Goal: Information Seeking & Learning: Find specific fact

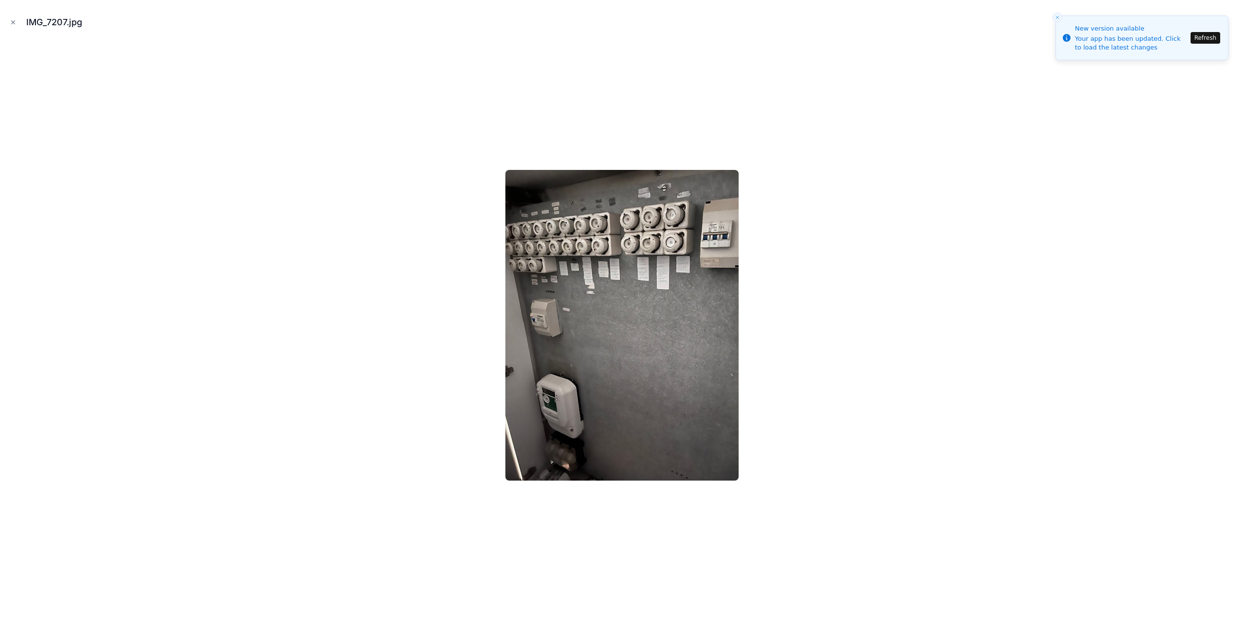
click at [15, 24] on icon "Close modal" at bounding box center [13, 22] width 7 height 7
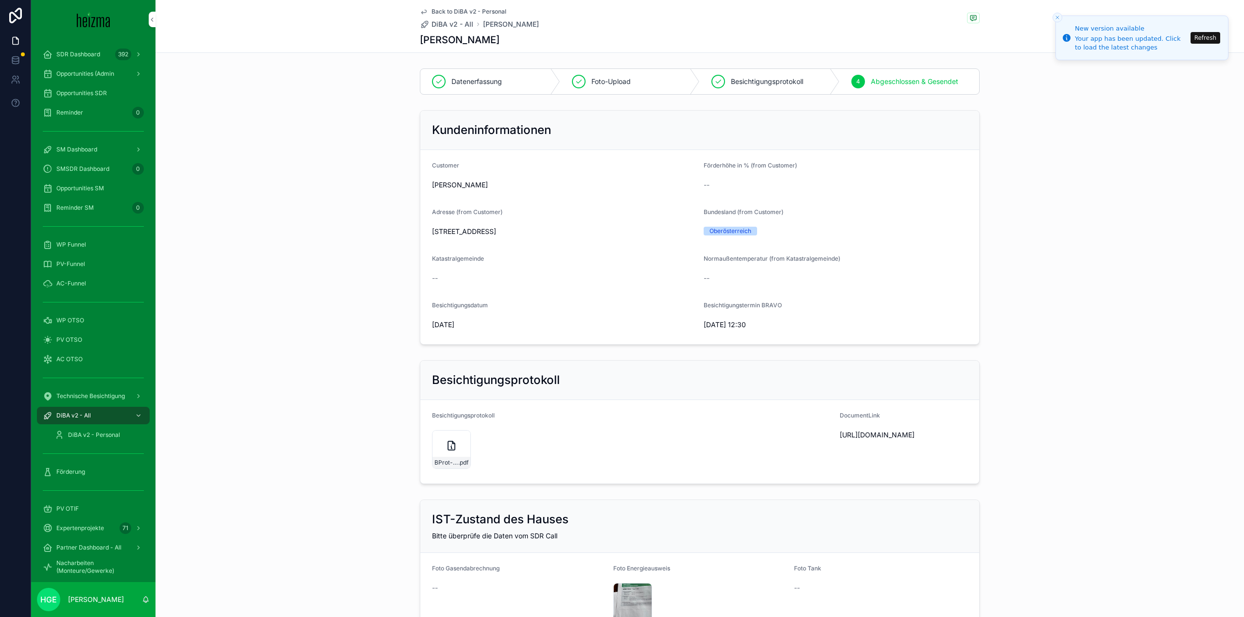
click at [1055, 15] on icon "Close toast" at bounding box center [1057, 18] width 6 height 6
click at [1213, 40] on button "Refresh" at bounding box center [1205, 38] width 30 height 12
click at [103, 415] on div "DiBA v2 - All" at bounding box center [93, 416] width 101 height 16
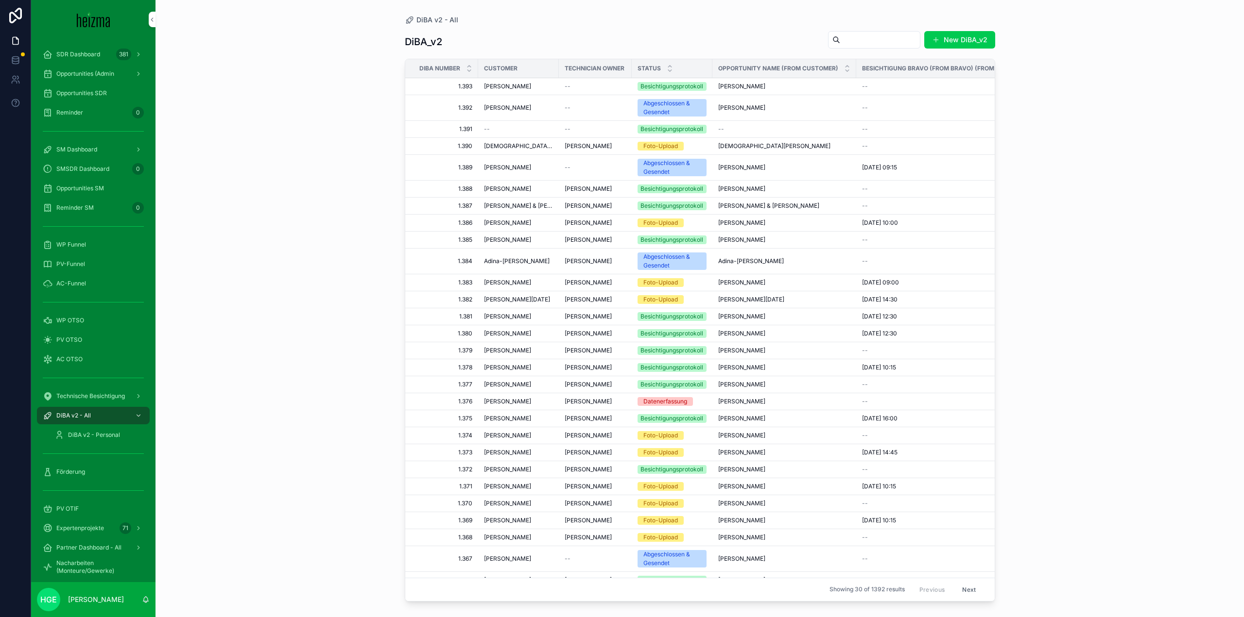
click at [853, 40] on input "scrollable content" at bounding box center [880, 40] width 80 height 14
type input "**********"
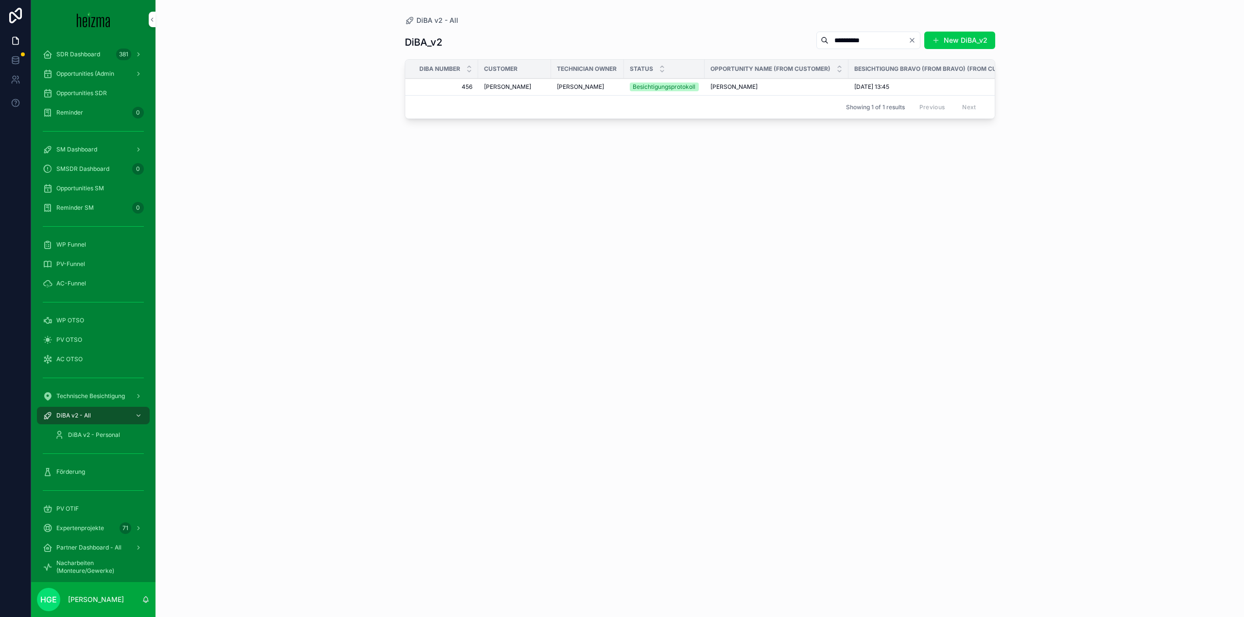
click at [527, 84] on span "Robert Steinbauer" at bounding box center [507, 87] width 47 height 8
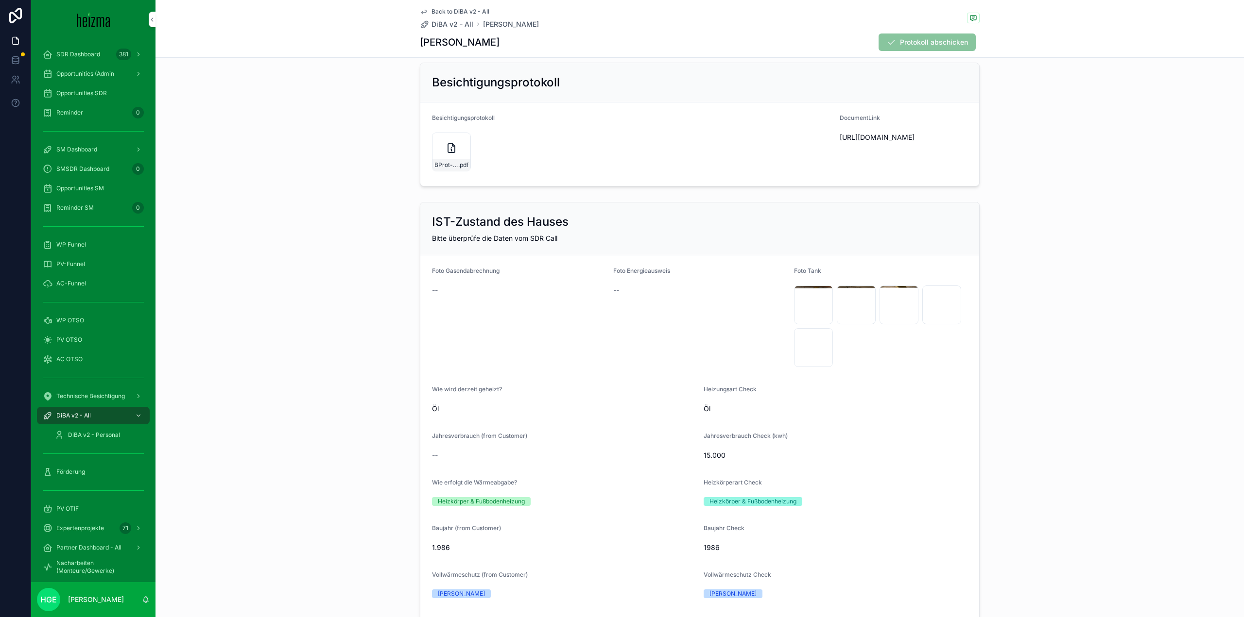
scroll to position [340, 0]
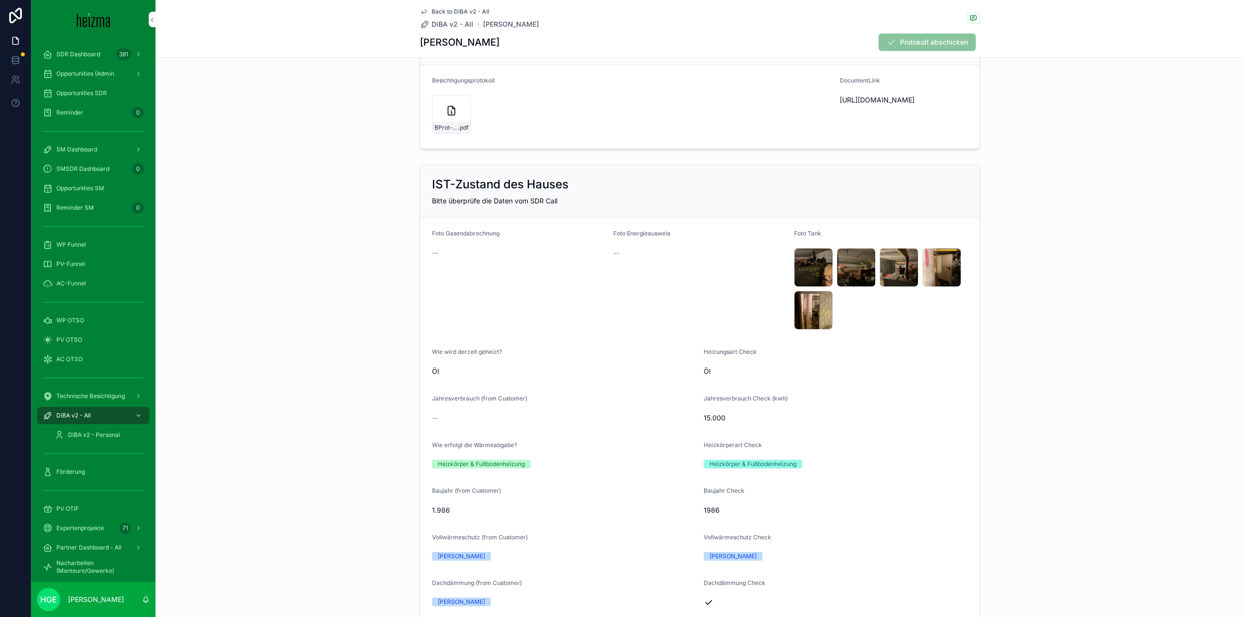
drag, startPoint x: 807, startPoint y: 271, endPoint x: 1178, endPoint y: 380, distance: 386.3
click at [1188, 380] on div "IST-Zustand des Hauses Bitte überprüfe die Daten vom SDR Call Foto Gasendabrech…" at bounding box center [699, 527] width 1088 height 733
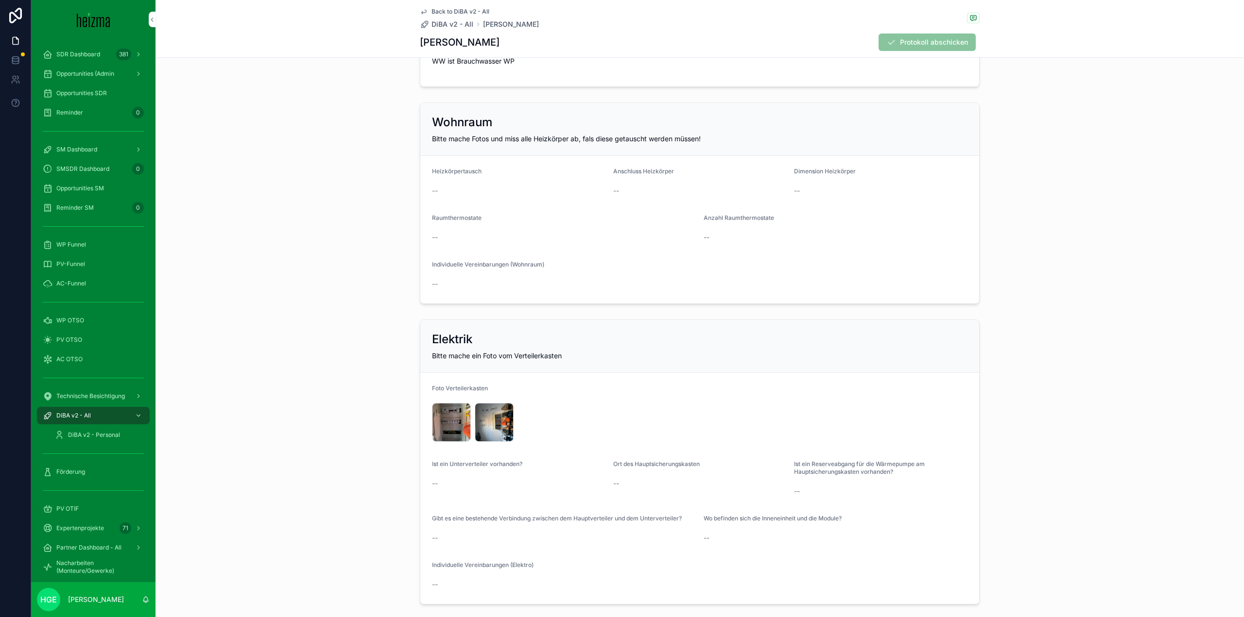
scroll to position [1895, 0]
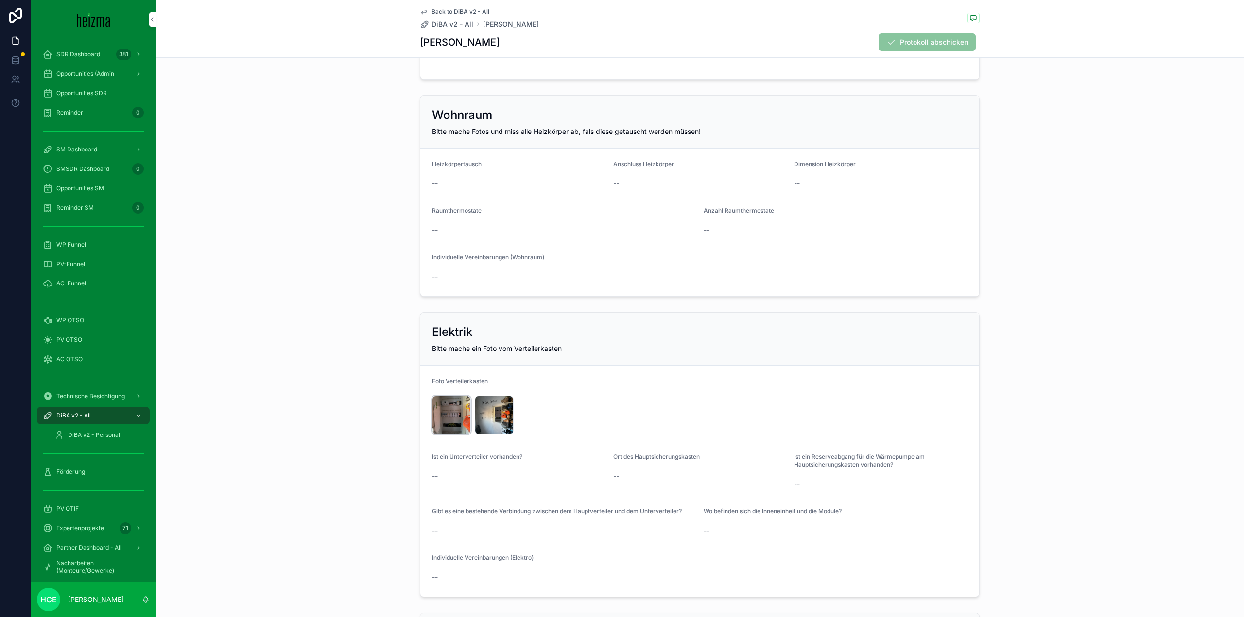
click at [452, 421] on div "IMG_0969 .jpeg" at bounding box center [451, 415] width 39 height 39
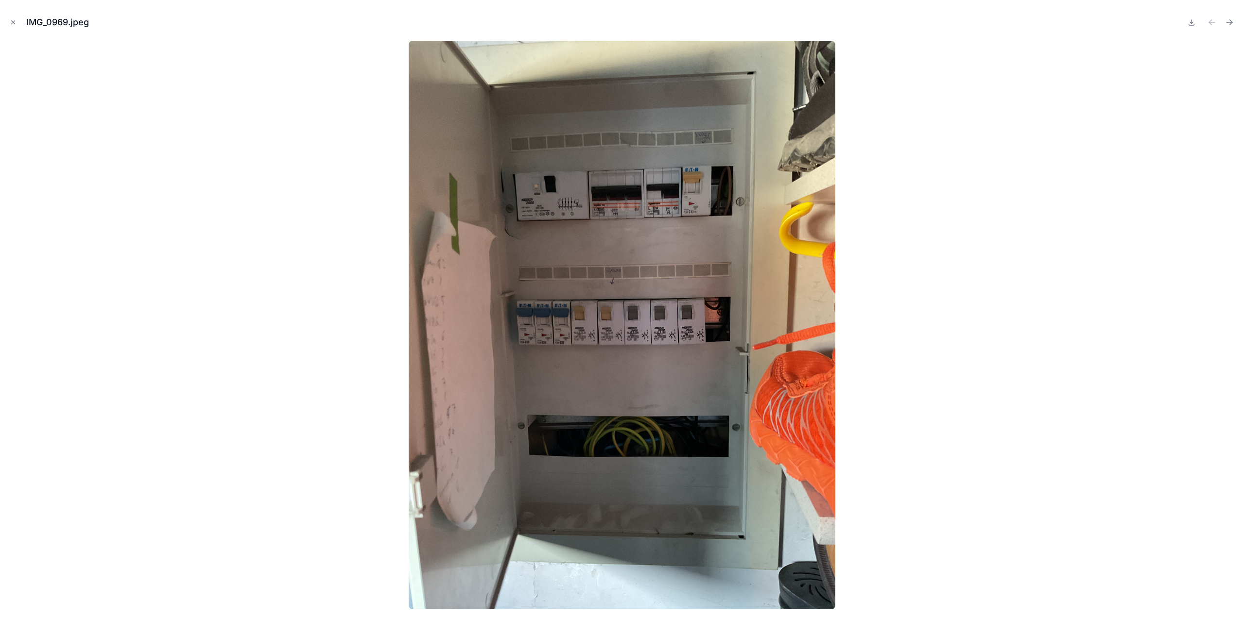
click at [376, 427] on div at bounding box center [622, 325] width 1228 height 569
drag, startPoint x: 952, startPoint y: 363, endPoint x: 960, endPoint y: 339, distance: 26.0
click at [952, 363] on div at bounding box center [622, 325] width 1228 height 569
click at [1229, 19] on icon "Next file" at bounding box center [1229, 22] width 10 height 10
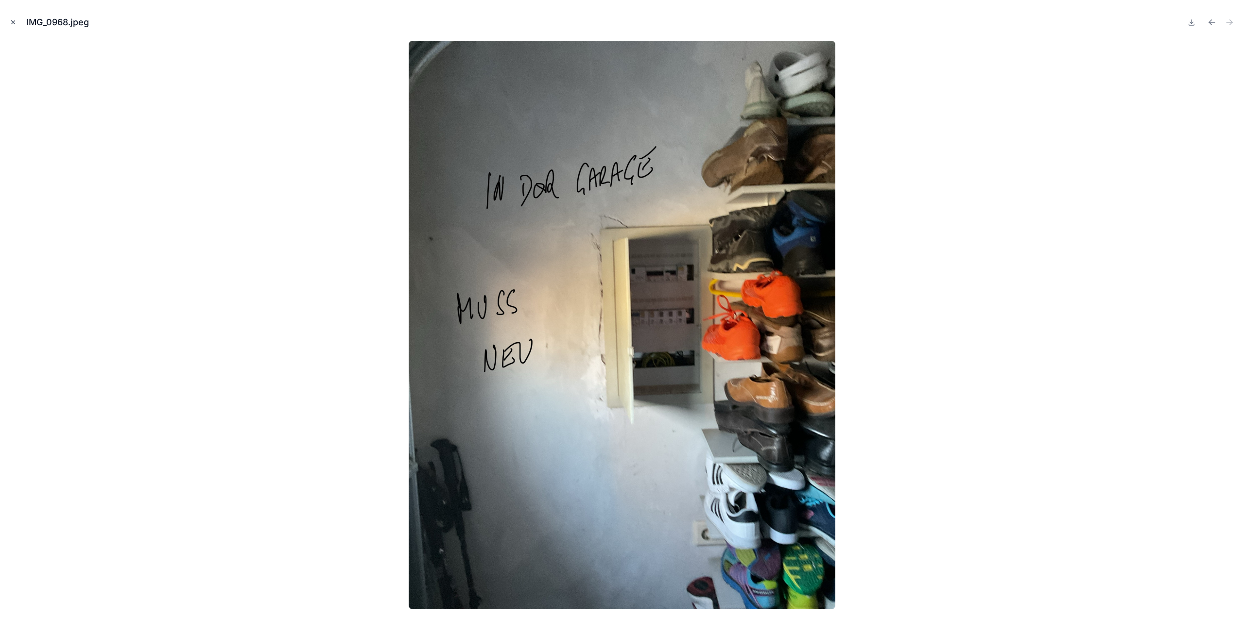
click at [12, 25] on icon "Close modal" at bounding box center [13, 22] width 7 height 7
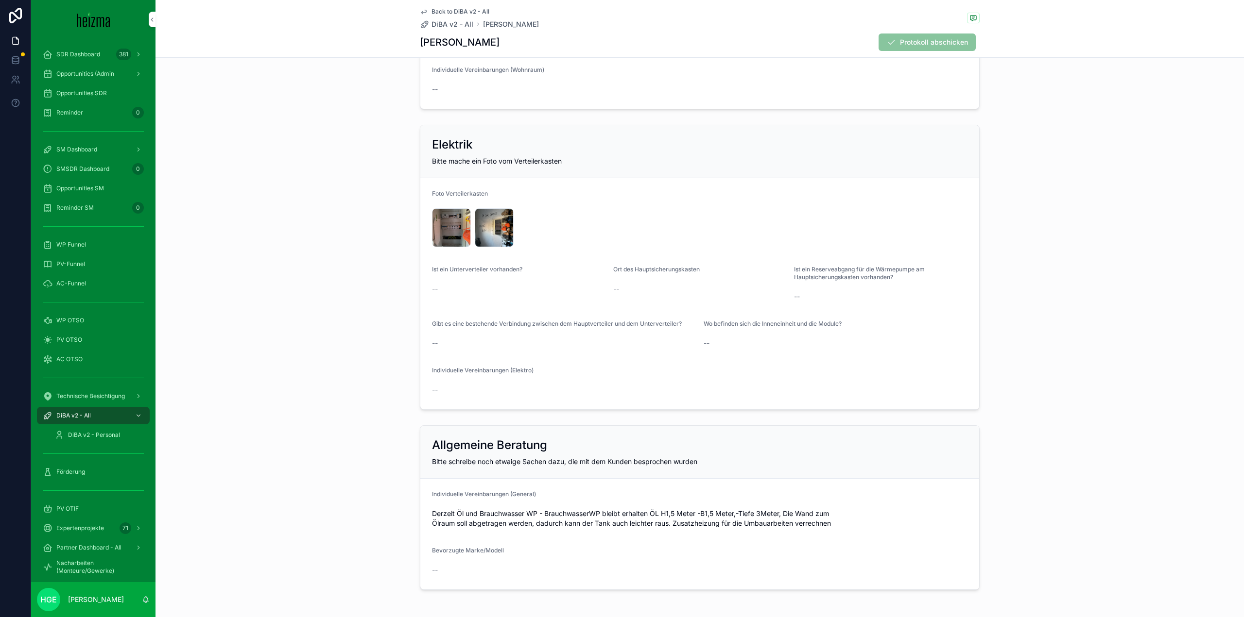
scroll to position [2121, 0]
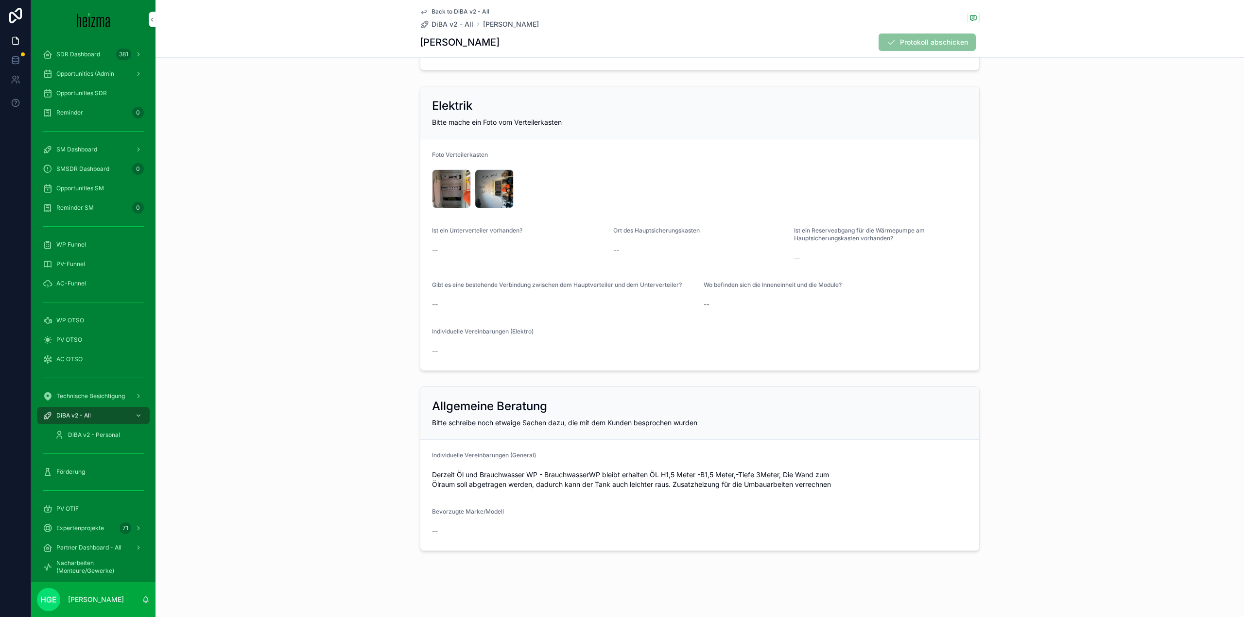
click at [64, 262] on span "PV-Funnel" at bounding box center [70, 264] width 29 height 8
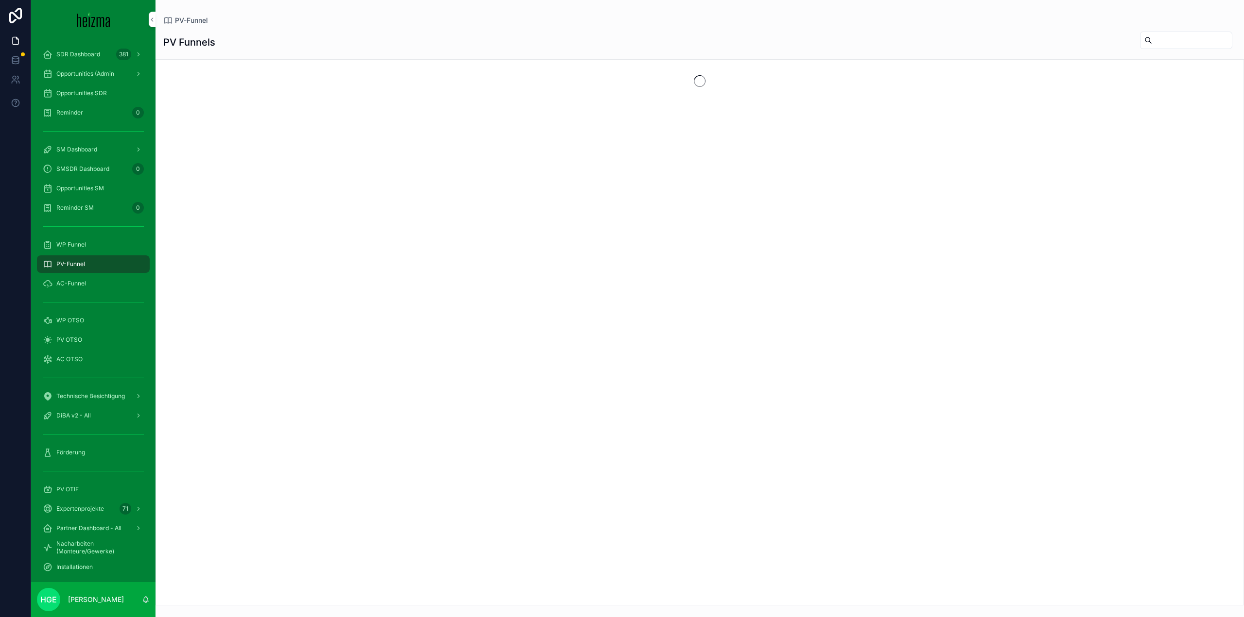
click at [1152, 40] on input "scrollable content" at bounding box center [1192, 41] width 80 height 14
type input "**********"
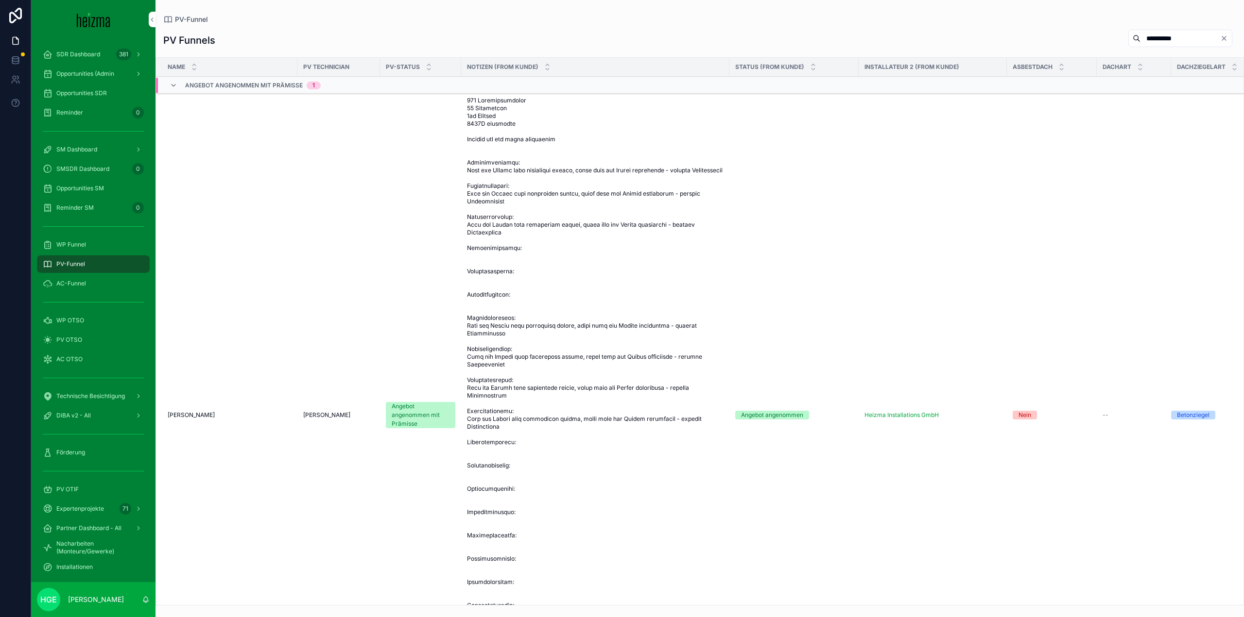
click at [178, 419] on span "Robert Steinbauer" at bounding box center [191, 416] width 47 height 8
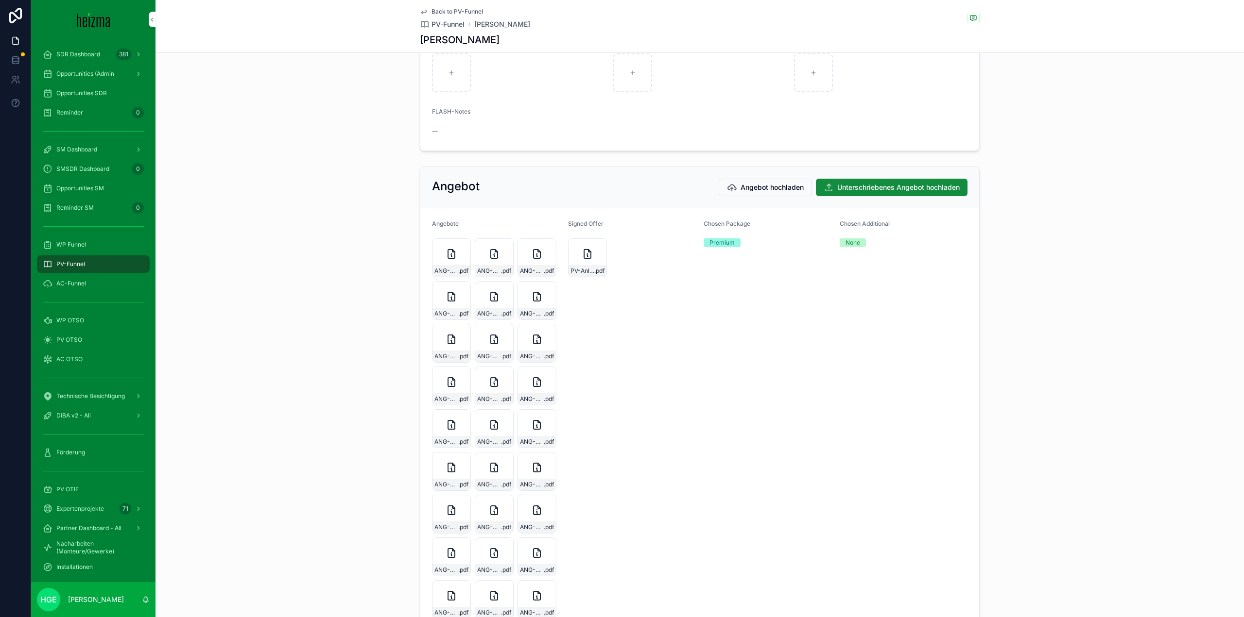
scroll to position [2089, 0]
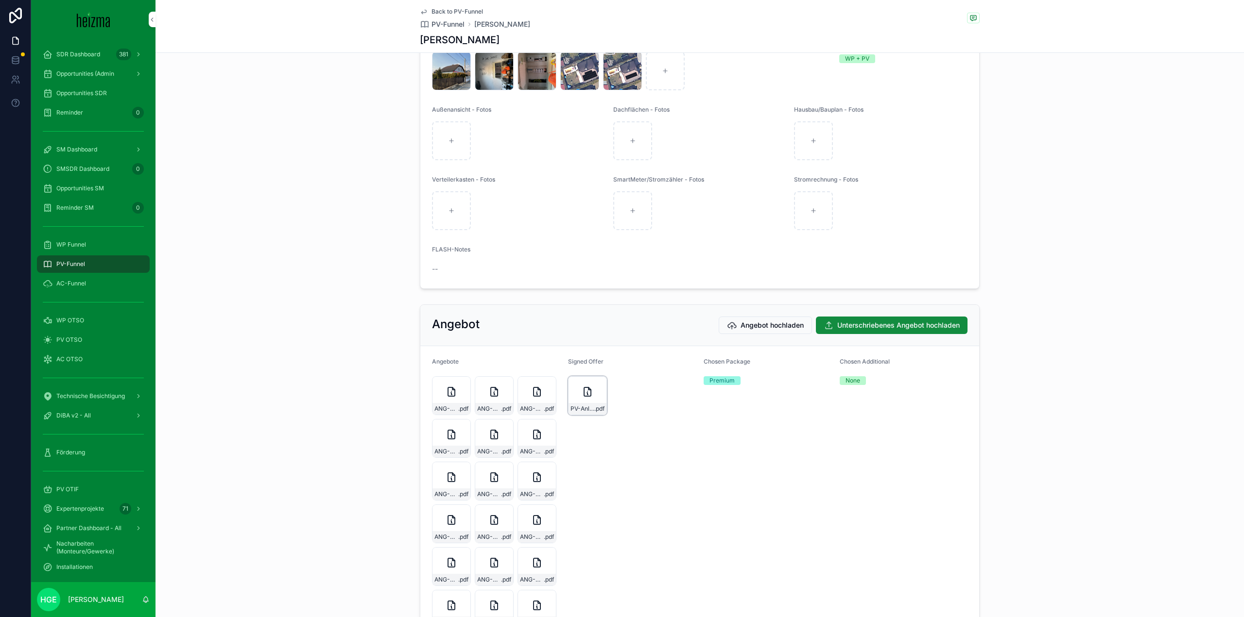
click at [584, 396] on icon "scrollable content" at bounding box center [587, 392] width 7 height 9
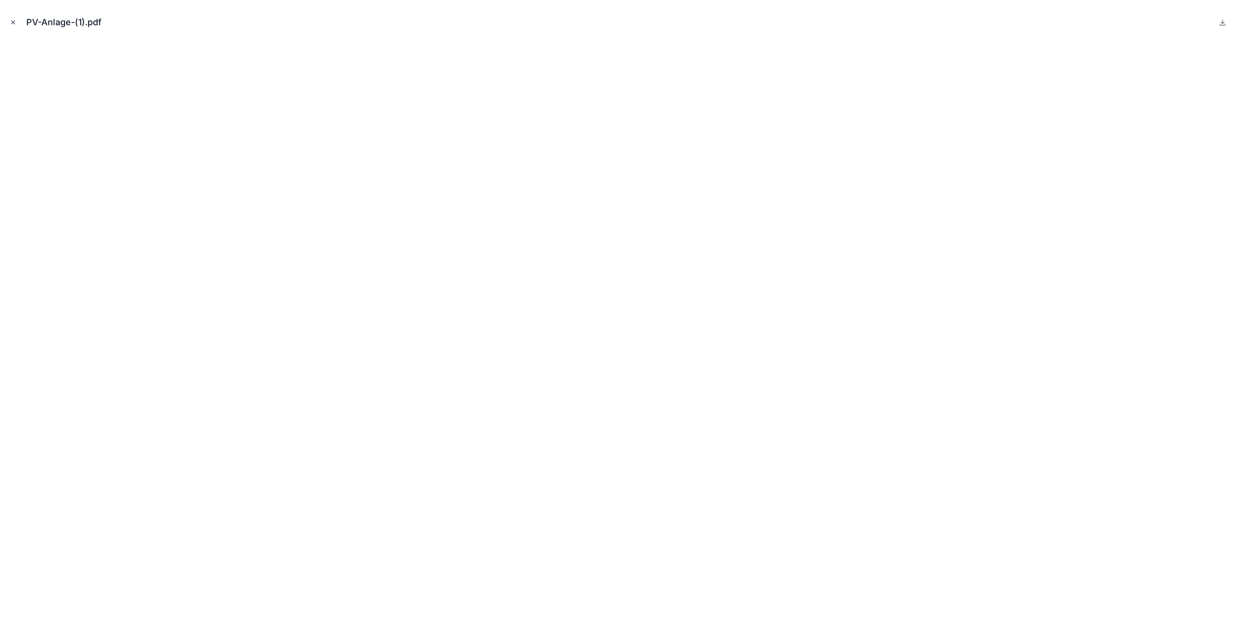
click at [13, 23] on icon "Close modal" at bounding box center [13, 22] width 3 height 3
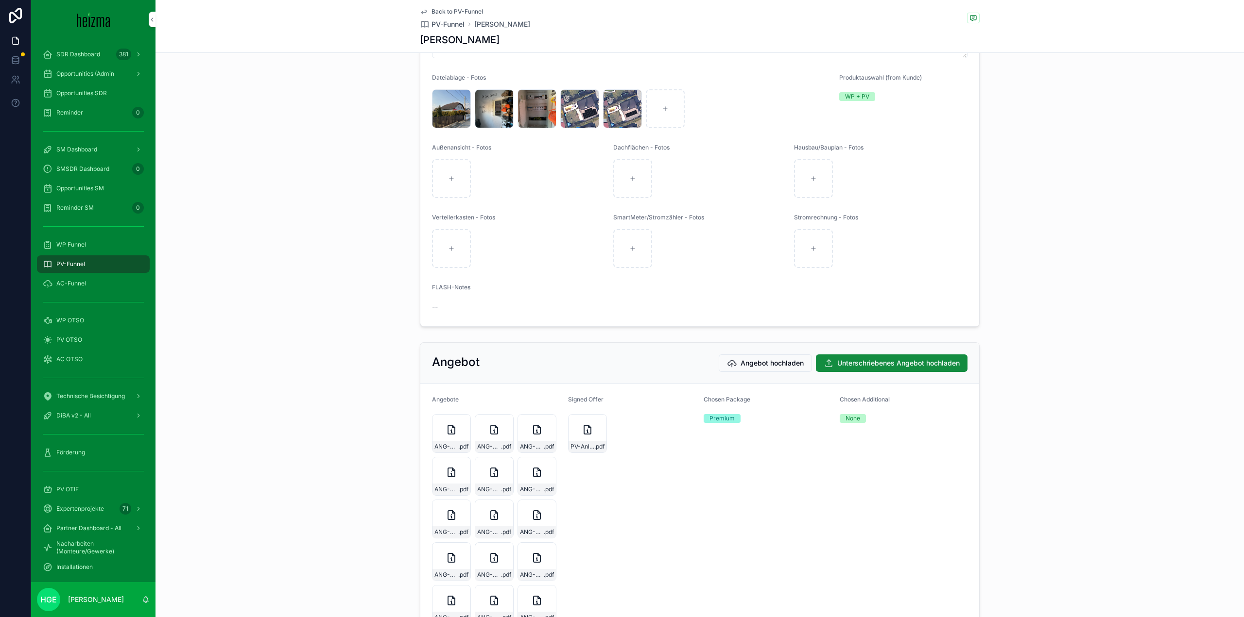
scroll to position [2041, 0]
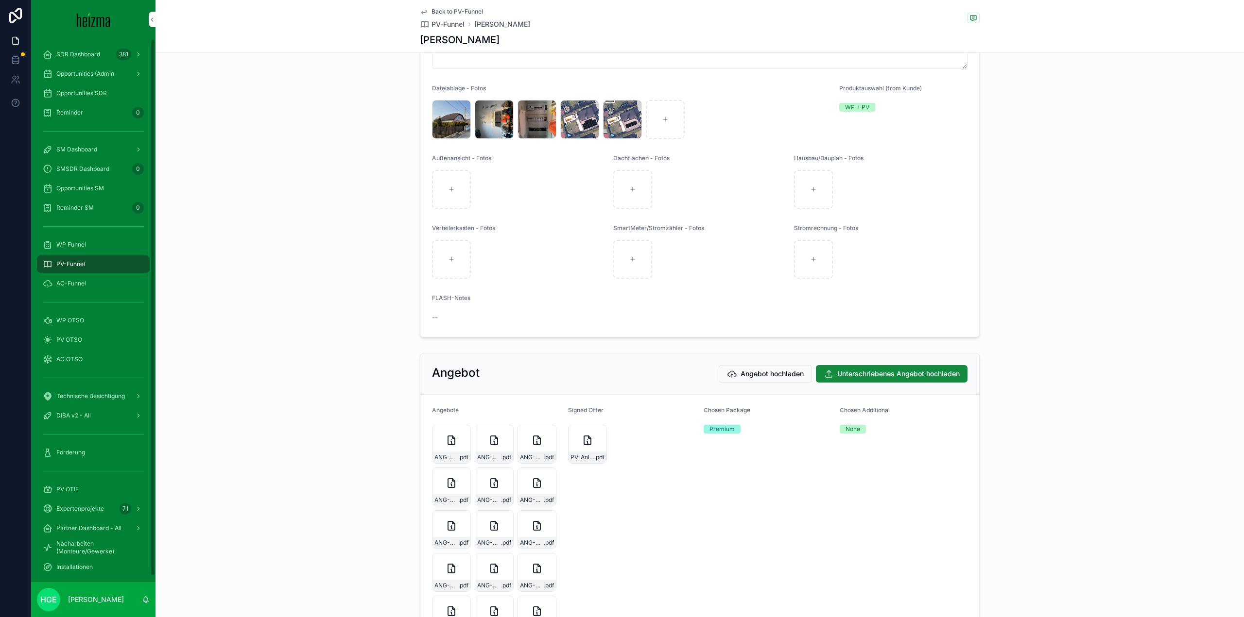
click at [93, 261] on div "PV-Funnel" at bounding box center [93, 265] width 101 height 16
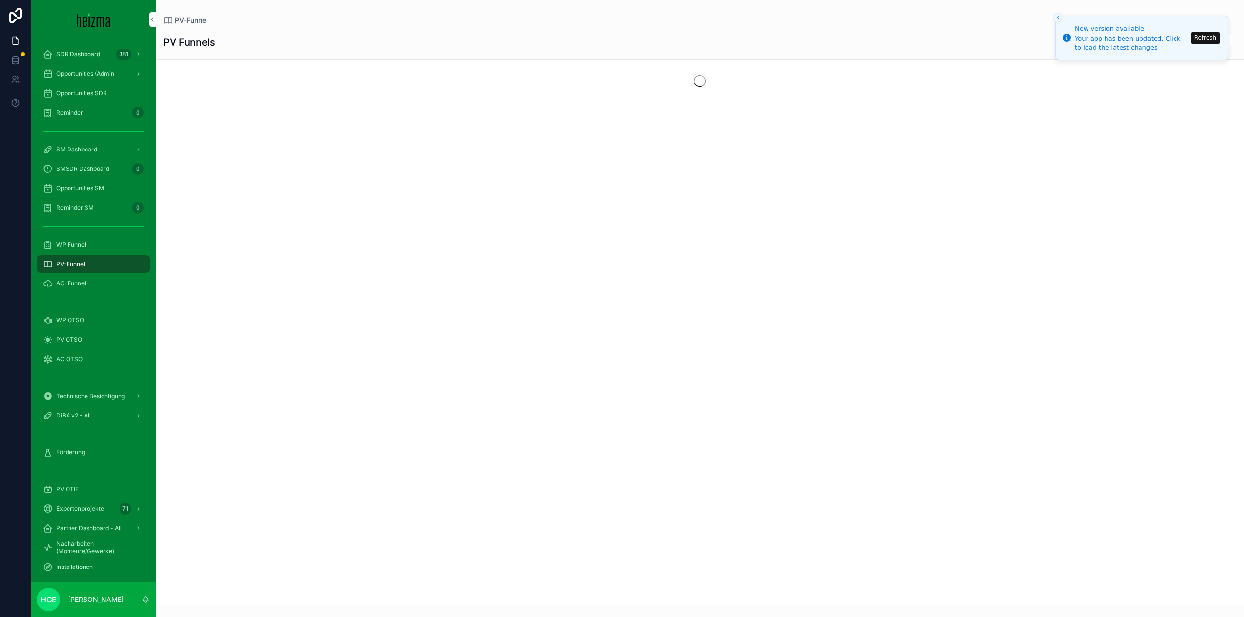
click at [1203, 34] on button "Refresh" at bounding box center [1205, 38] width 30 height 12
click at [1160, 39] on input "scrollable content" at bounding box center [1192, 41] width 80 height 14
type input "*******"
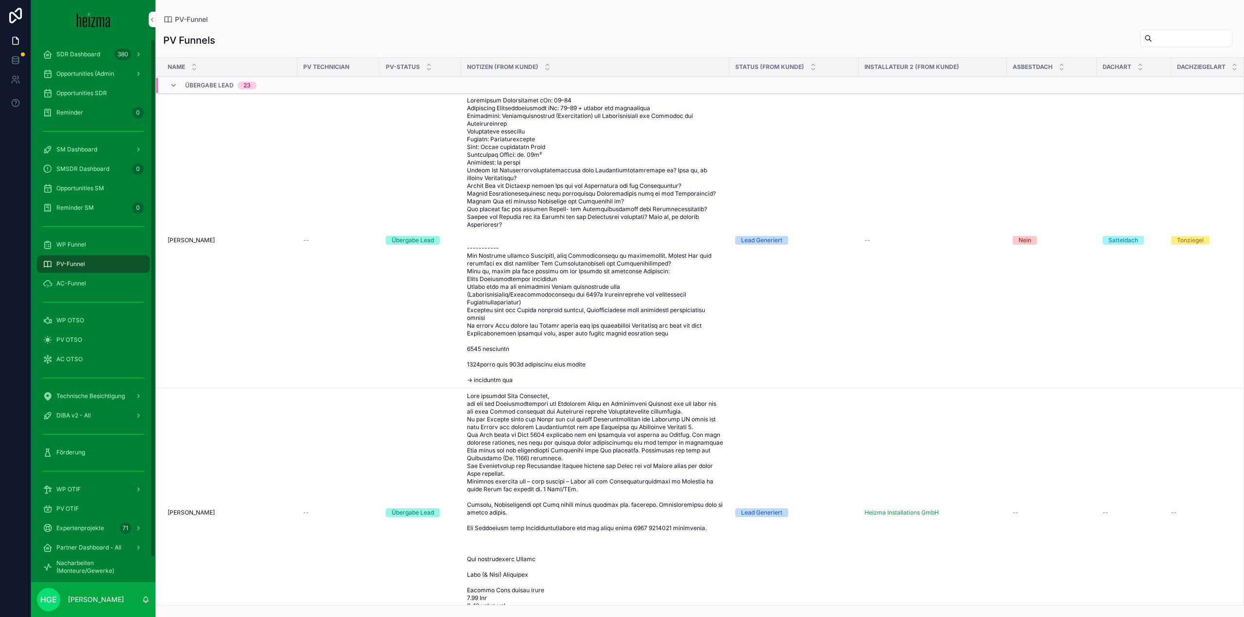
click at [1152, 39] on input "scrollable content" at bounding box center [1192, 39] width 80 height 14
type input "*"
type input "**********"
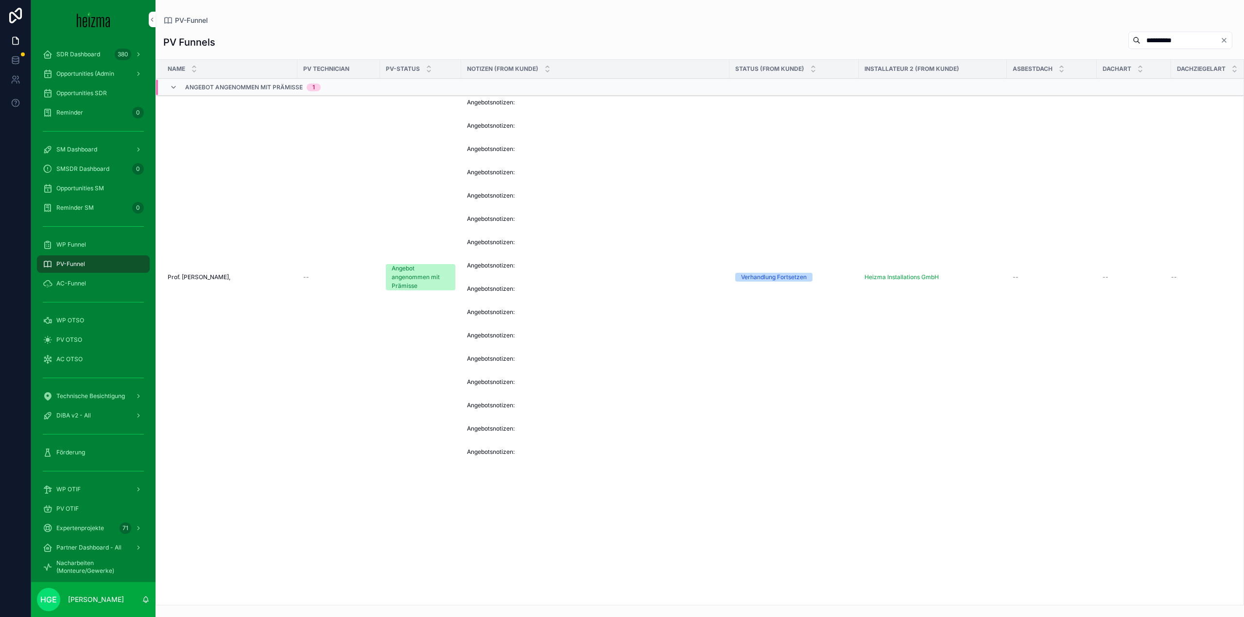
click at [228, 281] on span "Prof. Dr. Roland Beisteiner," at bounding box center [199, 278] width 63 height 8
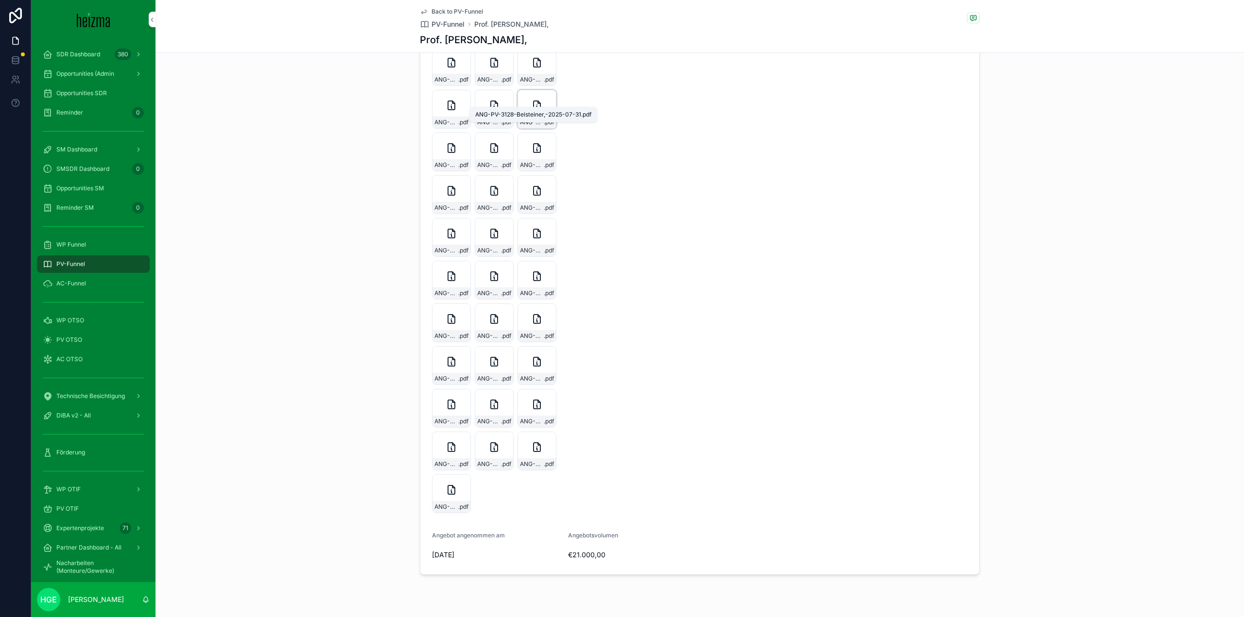
scroll to position [2734, 0]
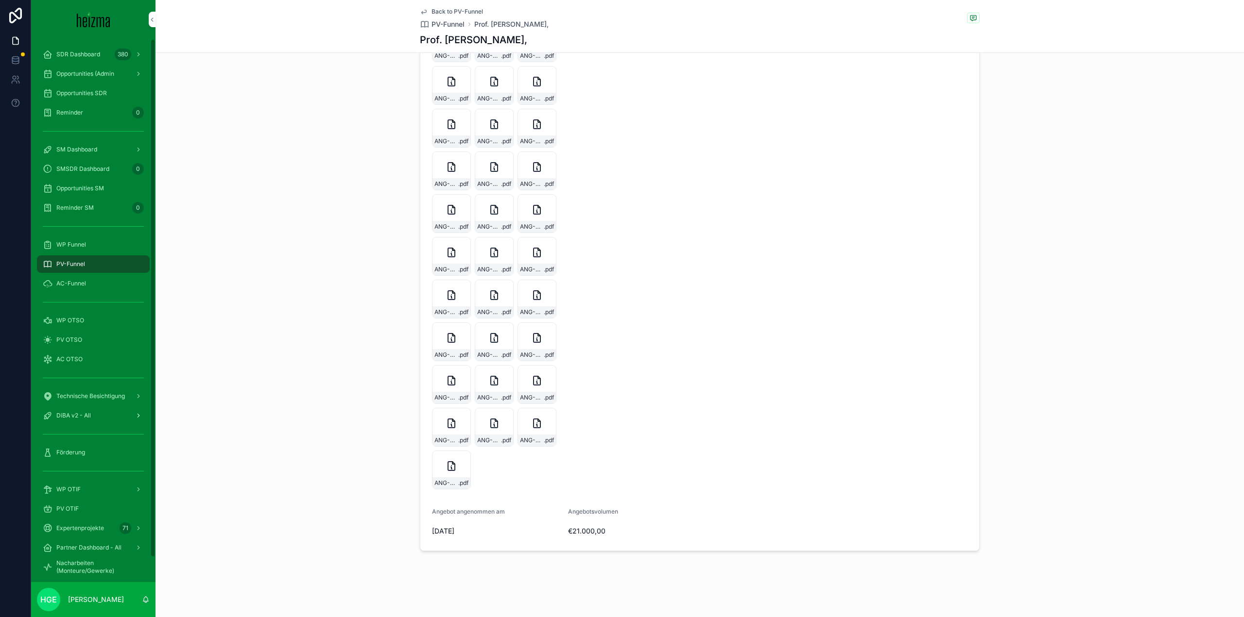
click at [88, 419] on span "DiBA v2 - All" at bounding box center [73, 416] width 34 height 8
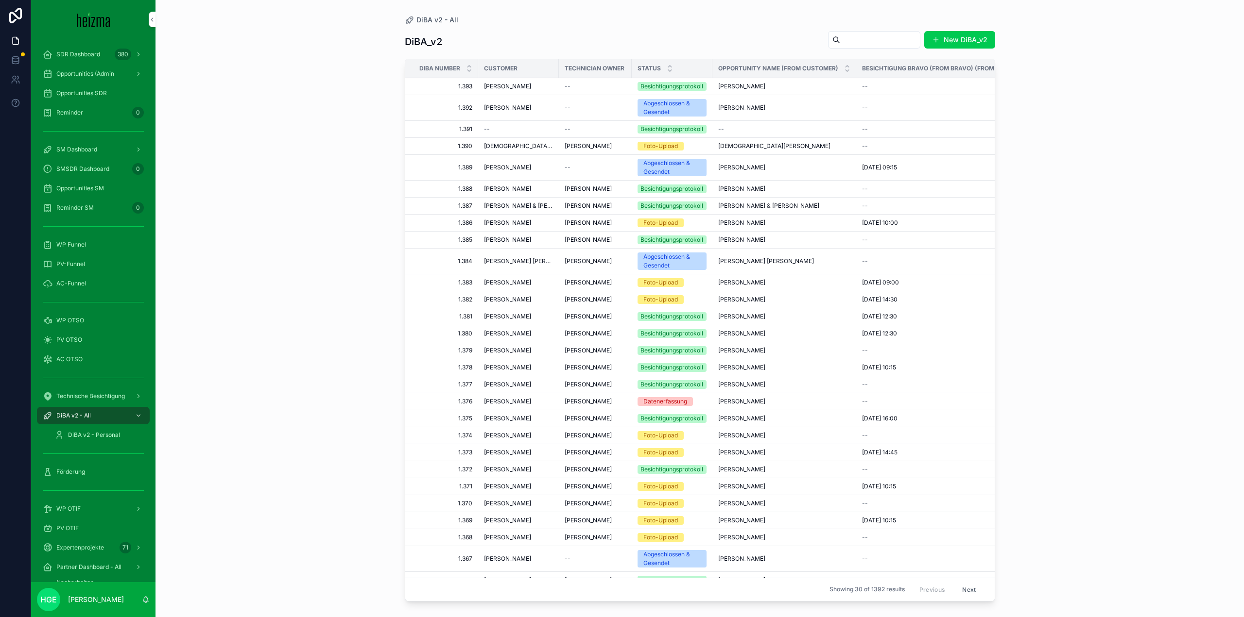
click at [872, 35] on input "scrollable content" at bounding box center [880, 40] width 80 height 14
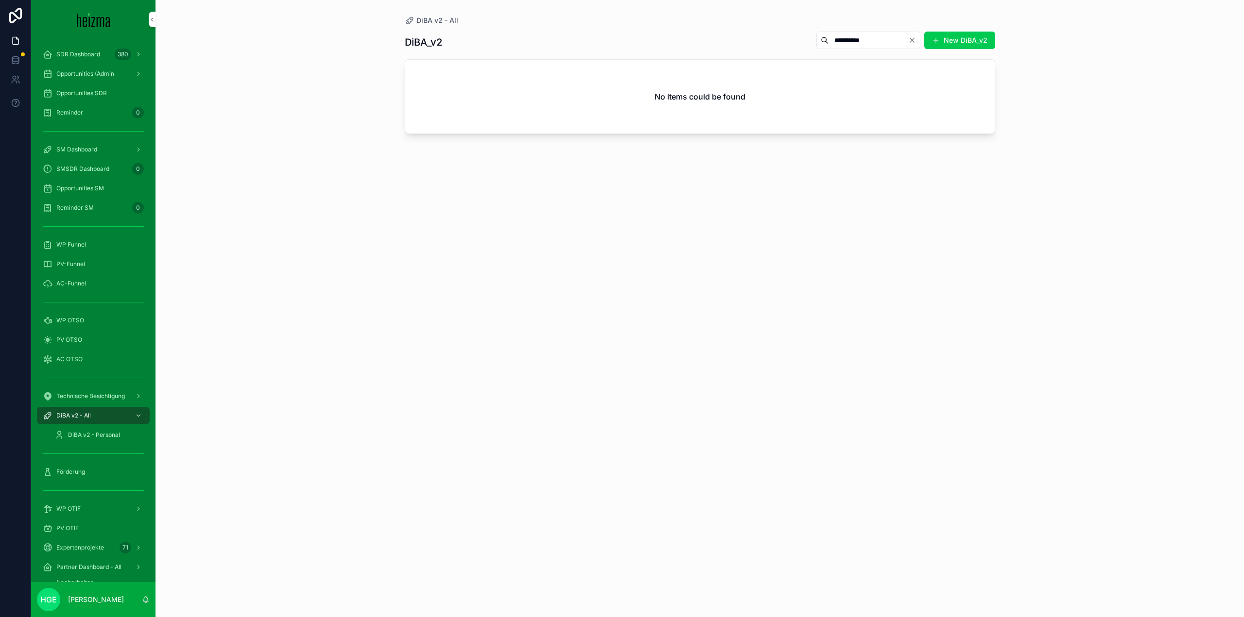
drag, startPoint x: 863, startPoint y: 40, endPoint x: 393, endPoint y: 40, distance: 470.3
click at [489, 42] on div "**********" at bounding box center [700, 42] width 590 height 22
type input "**********"
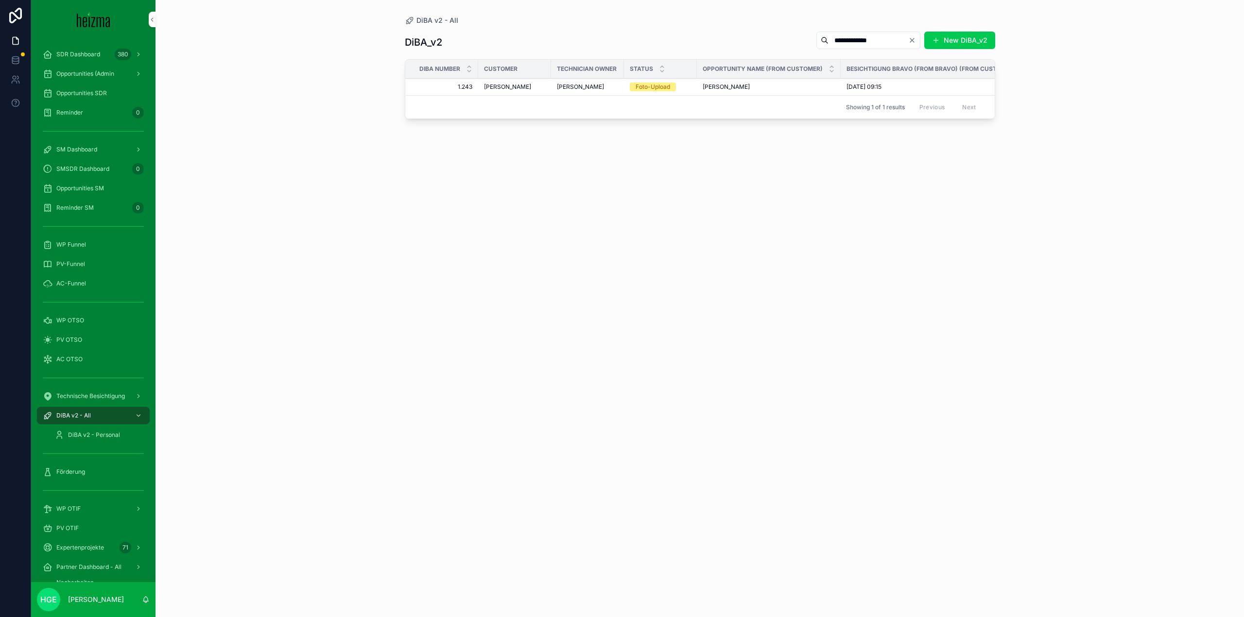
click at [507, 86] on span "Andrea Lorenz" at bounding box center [507, 87] width 47 height 8
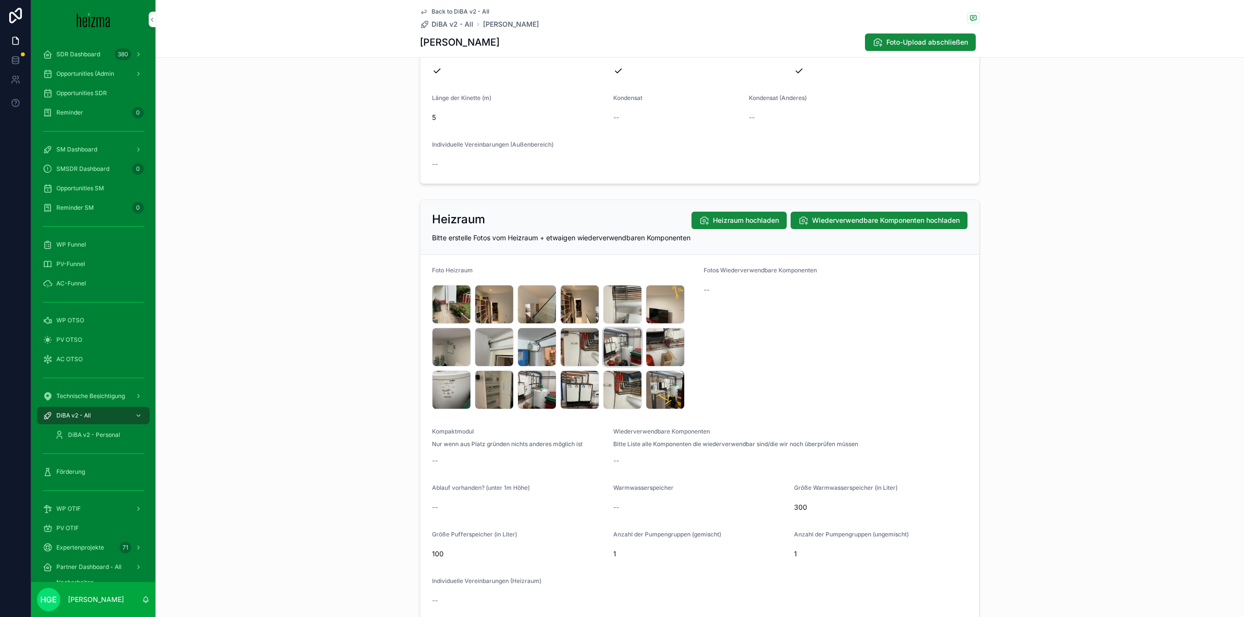
scroll to position [1103, 0]
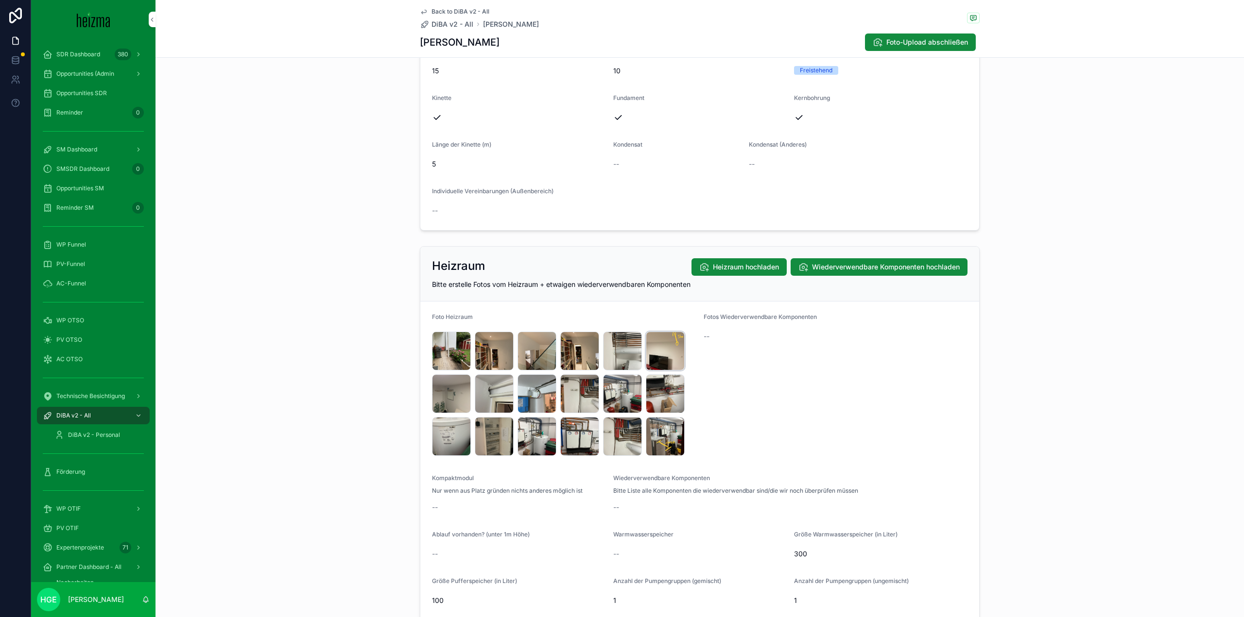
click at [665, 356] on div "IMG_4881 .jpeg" at bounding box center [665, 351] width 39 height 39
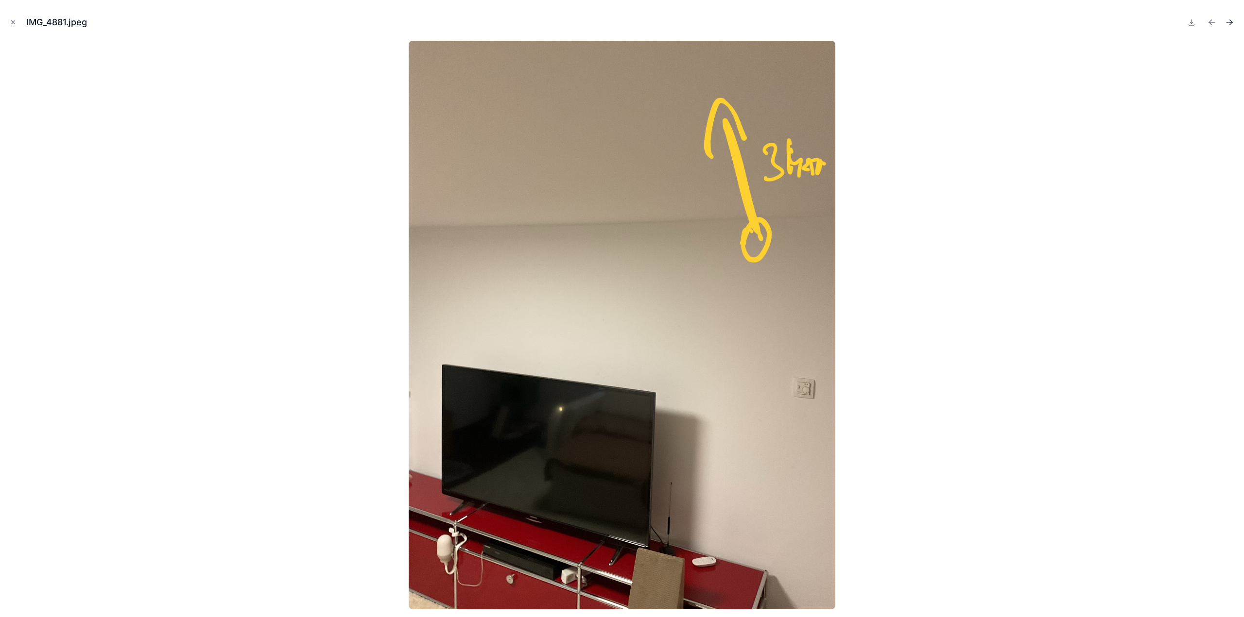
click at [1234, 21] on button "Next file" at bounding box center [1229, 23] width 14 height 14
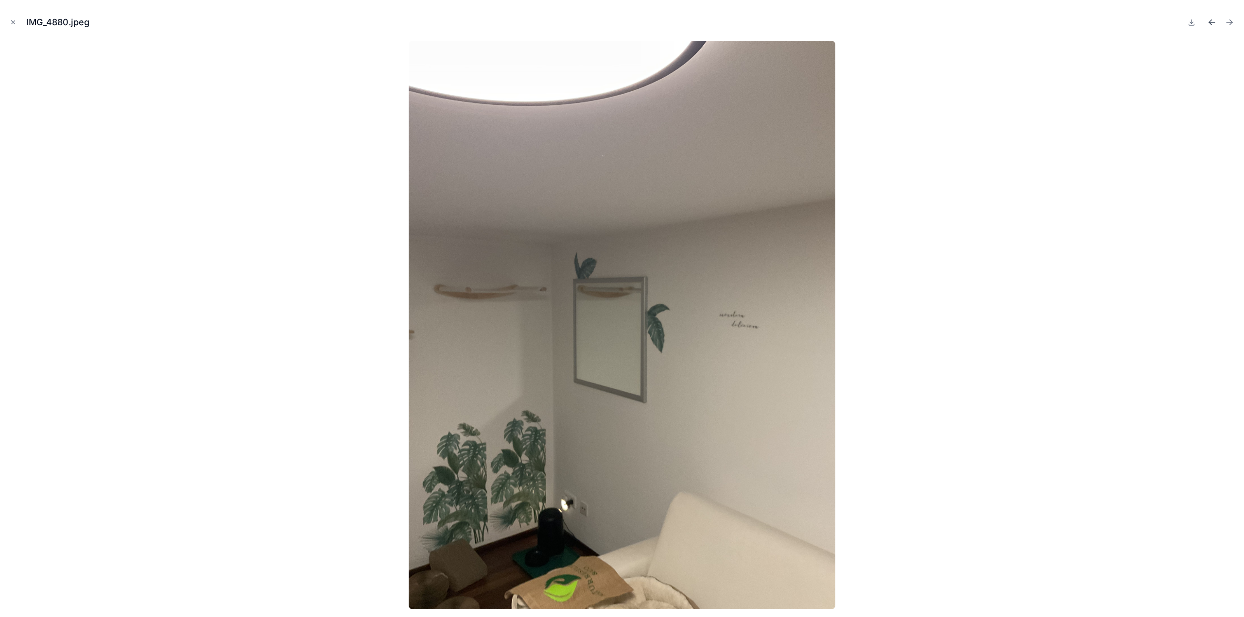
click at [1216, 18] on icon "Previous file" at bounding box center [1212, 22] width 10 height 10
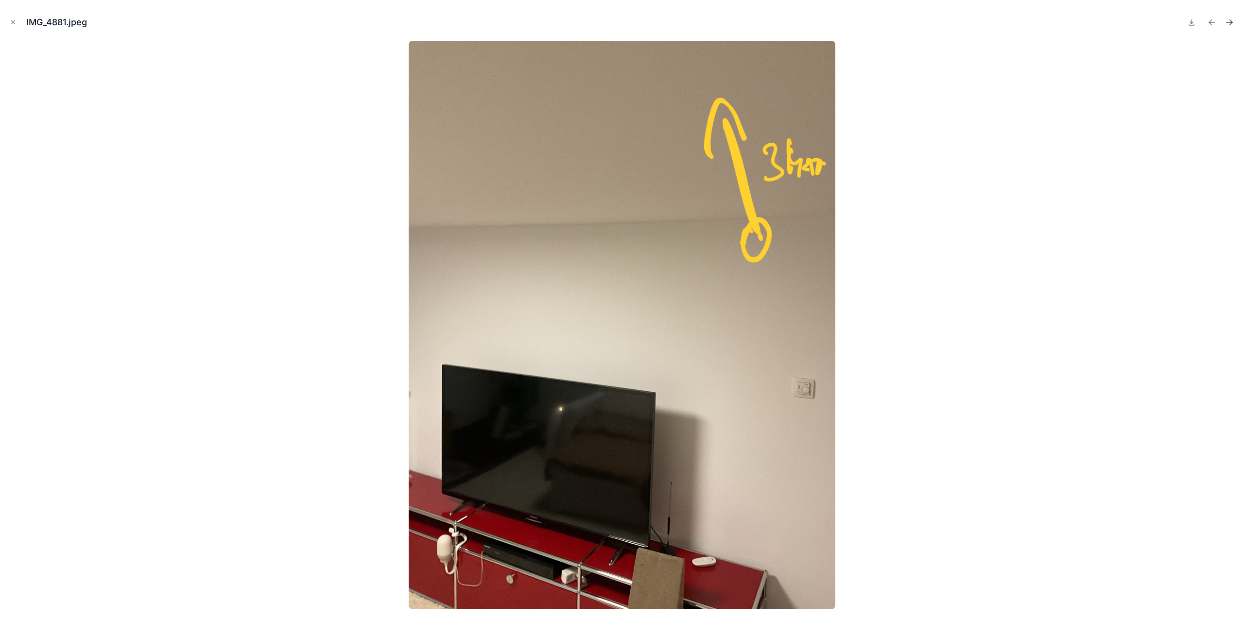
click at [1232, 24] on icon "Next file" at bounding box center [1229, 22] width 10 height 10
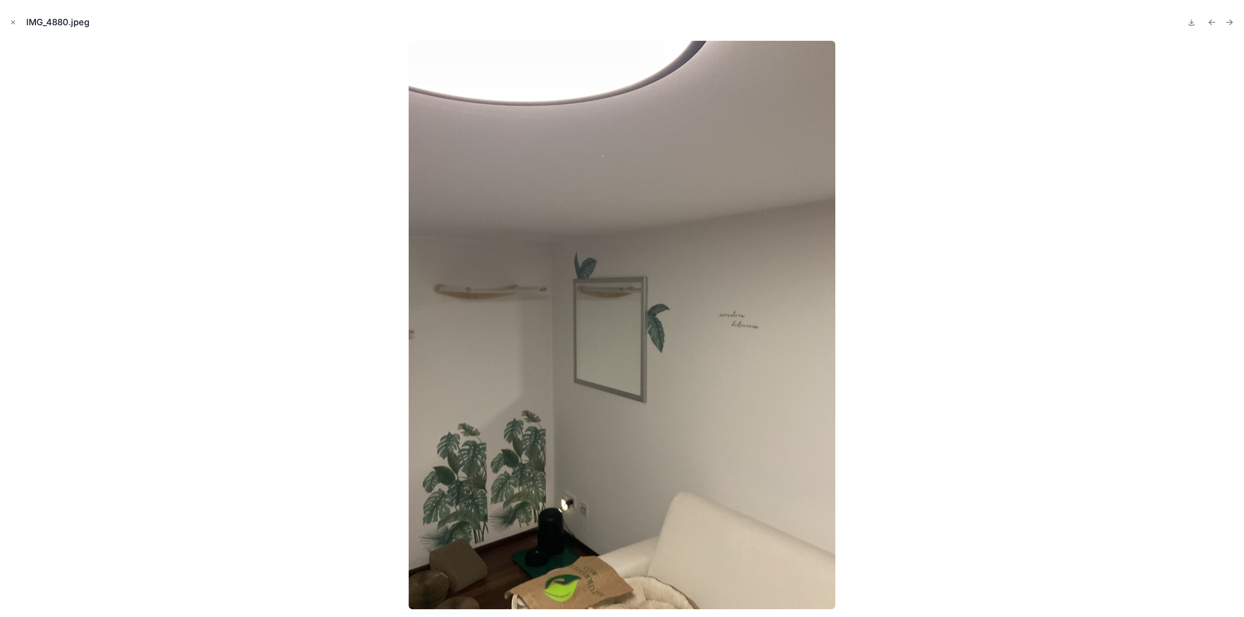
click at [1232, 24] on icon "Next file" at bounding box center [1229, 22] width 10 height 10
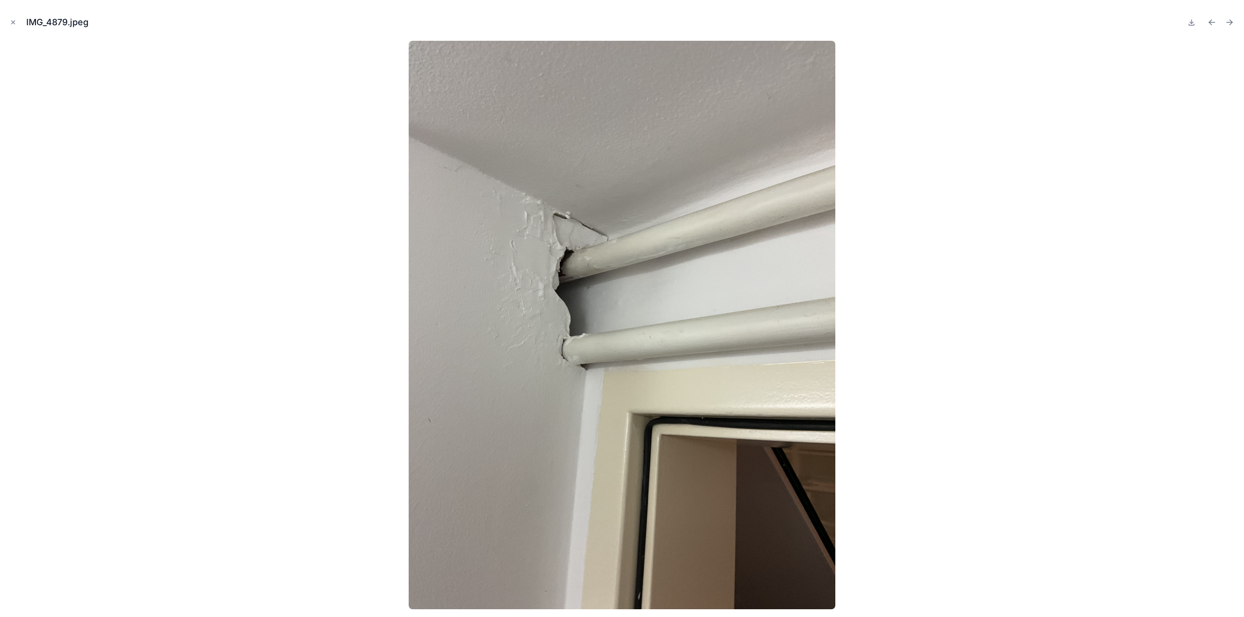
click at [1232, 24] on icon "Next file" at bounding box center [1229, 22] width 10 height 10
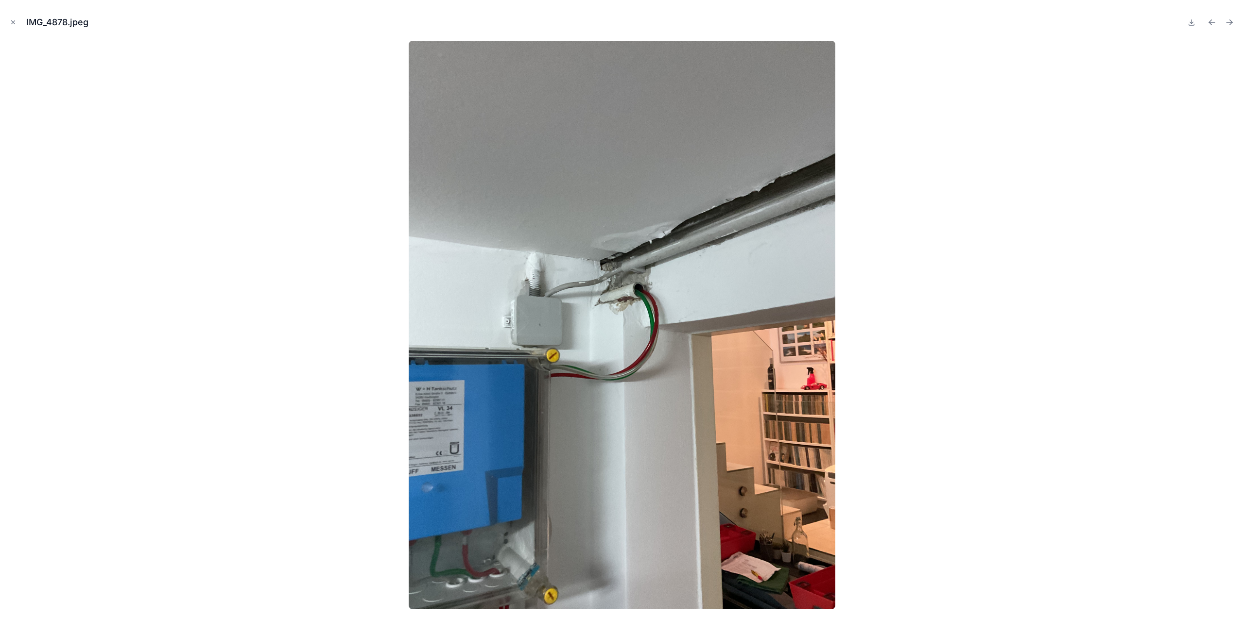
click at [1232, 24] on icon "Next file" at bounding box center [1229, 22] width 10 height 10
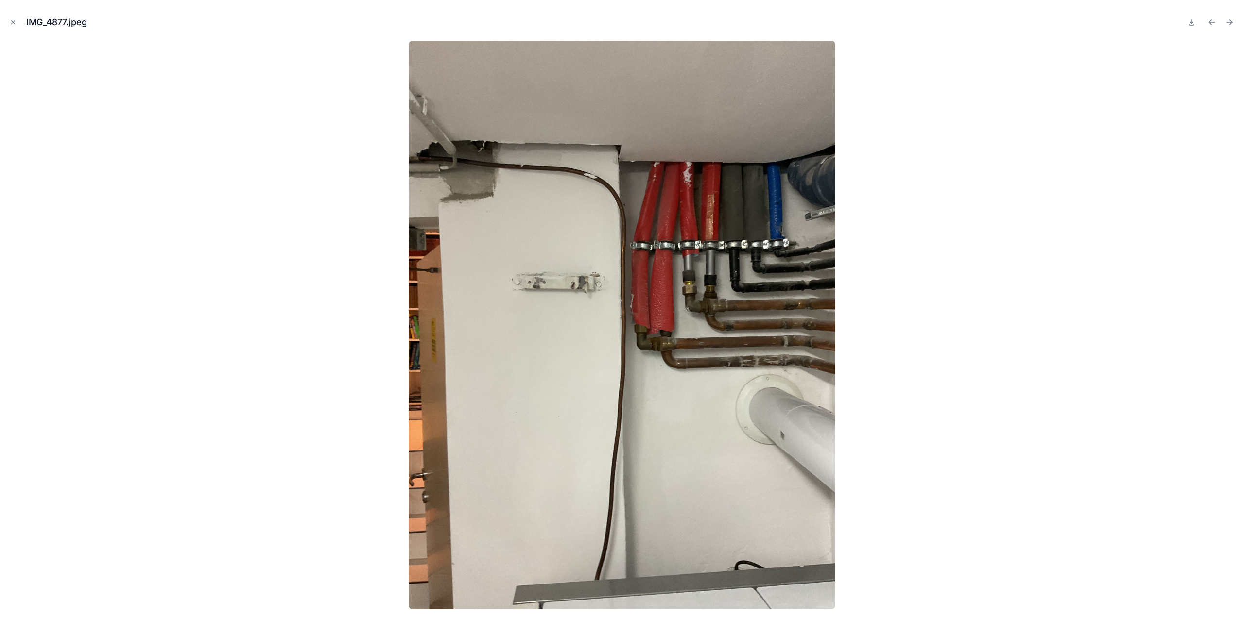
click at [1232, 24] on icon "Next file" at bounding box center [1229, 22] width 10 height 10
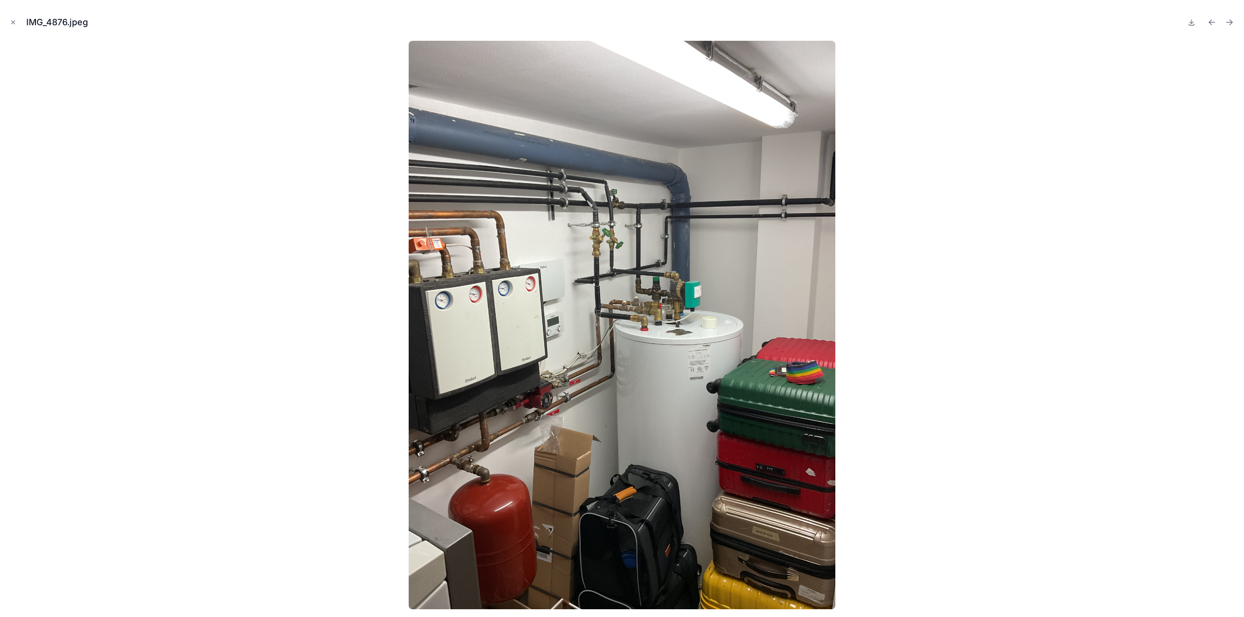
click at [1232, 24] on icon "Next file" at bounding box center [1229, 22] width 10 height 10
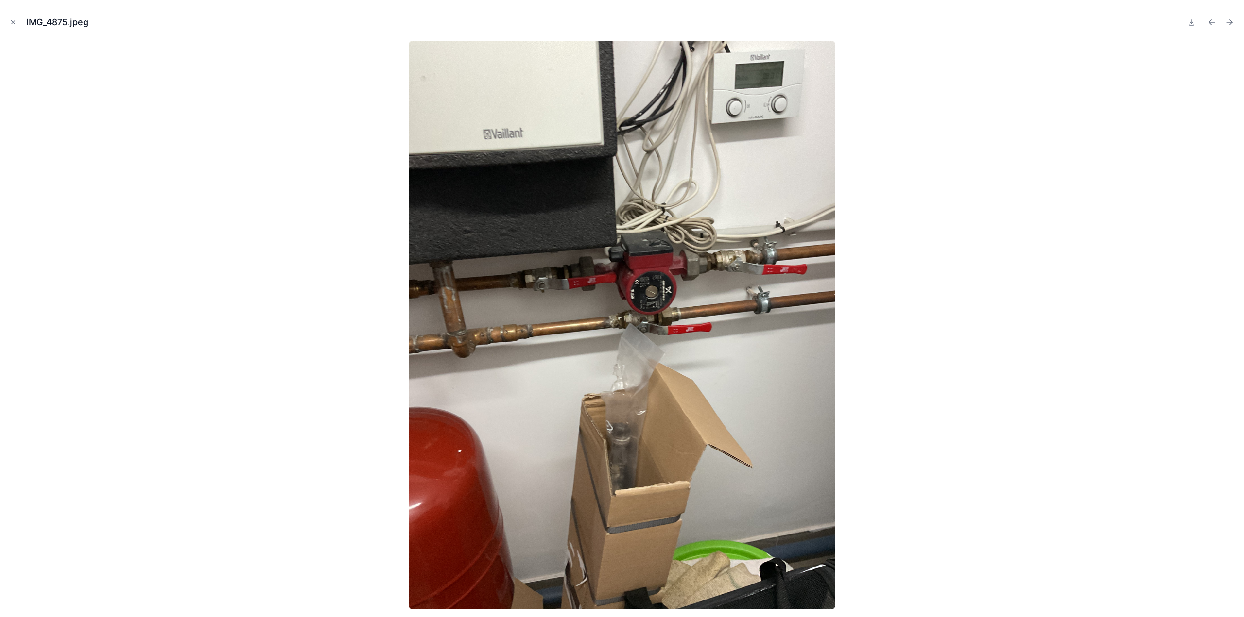
click at [1232, 24] on icon "Next file" at bounding box center [1229, 22] width 10 height 10
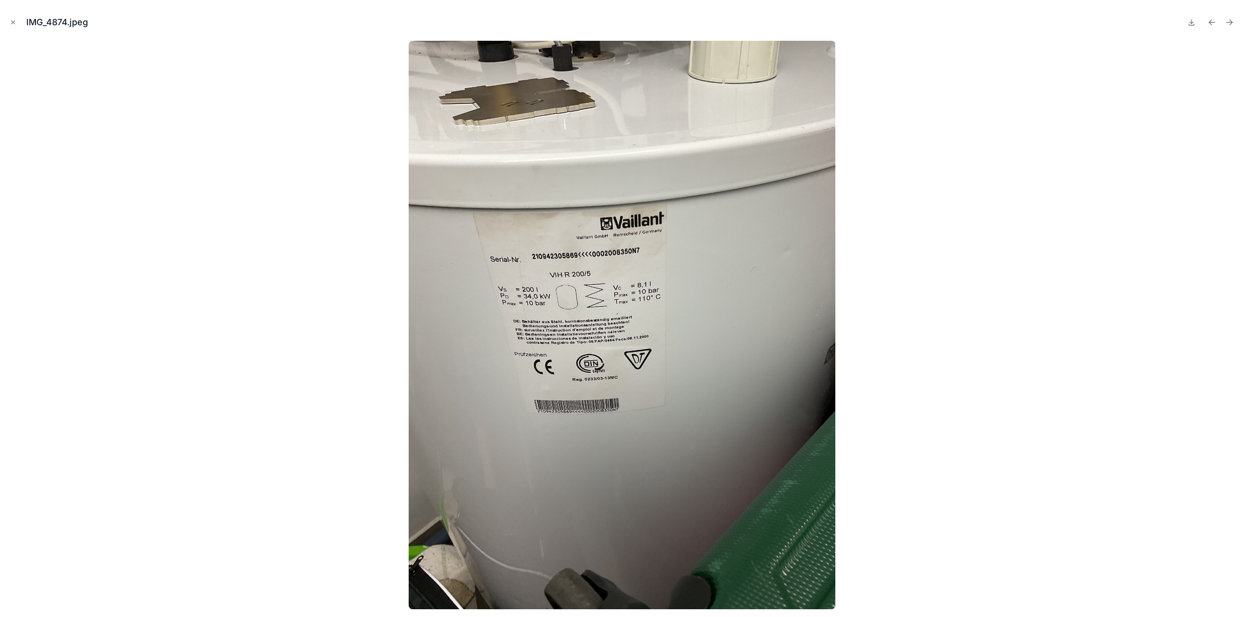
click at [1232, 24] on icon "Next file" at bounding box center [1229, 22] width 10 height 10
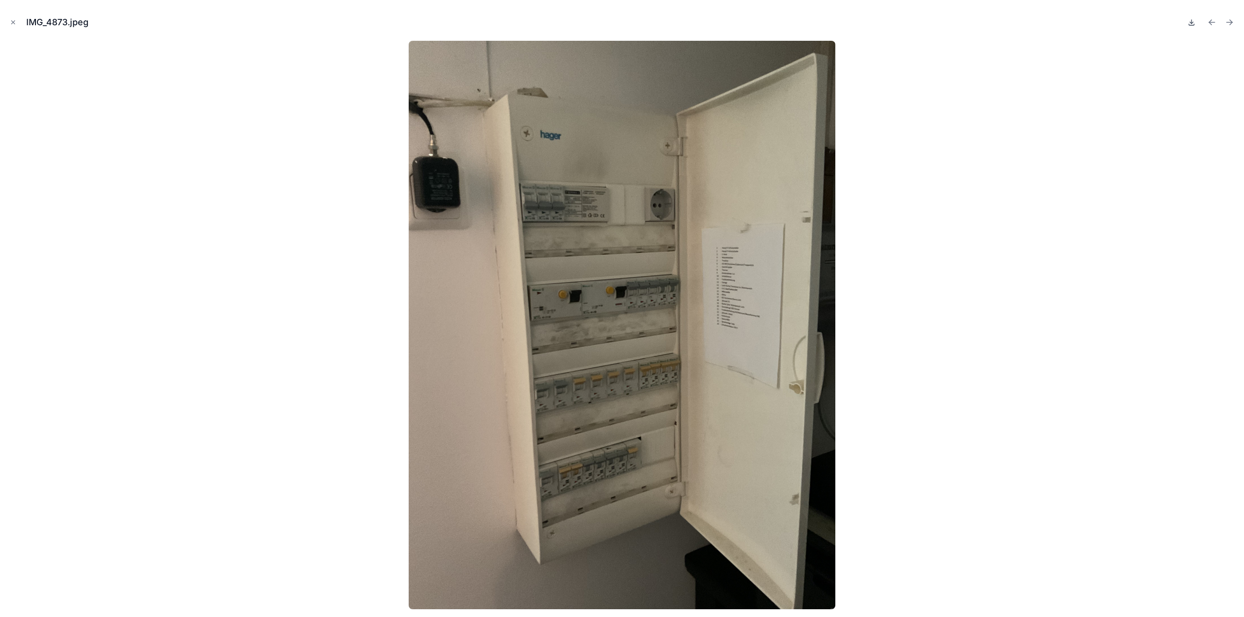
click at [1191, 24] on icon at bounding box center [1191, 22] width 8 height 8
click at [7, 21] on div "IMG_4873.jpeg" at bounding box center [622, 308] width 1244 height 617
click at [13, 21] on icon "Close modal" at bounding box center [13, 22] width 7 height 7
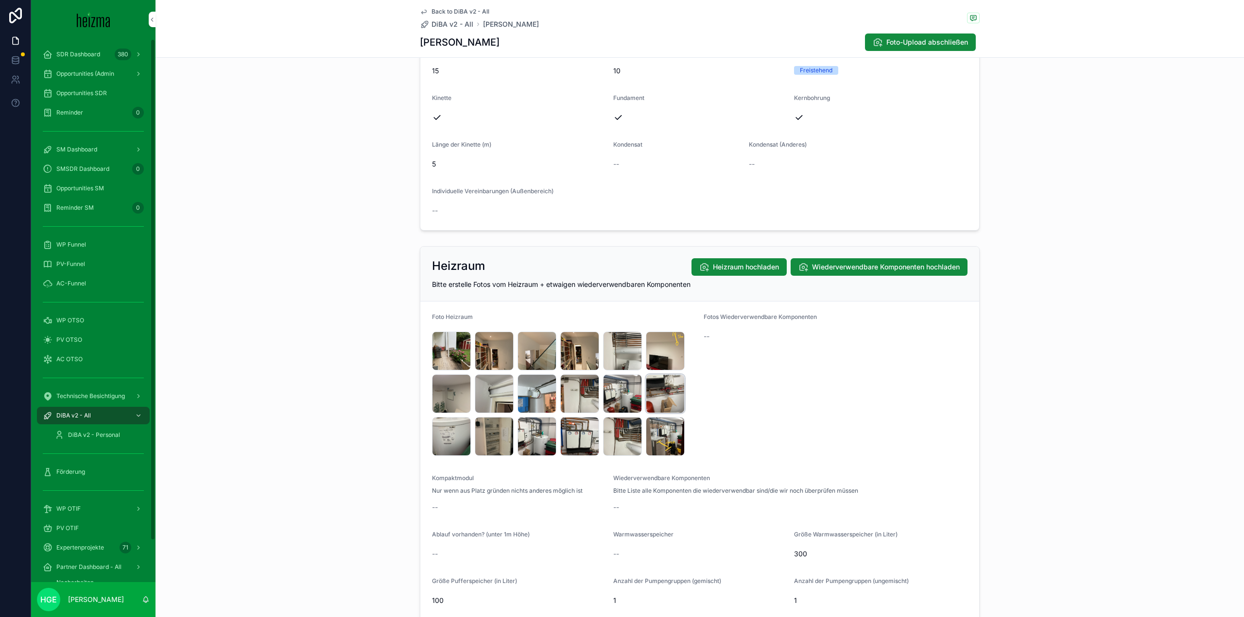
scroll to position [1152, 0]
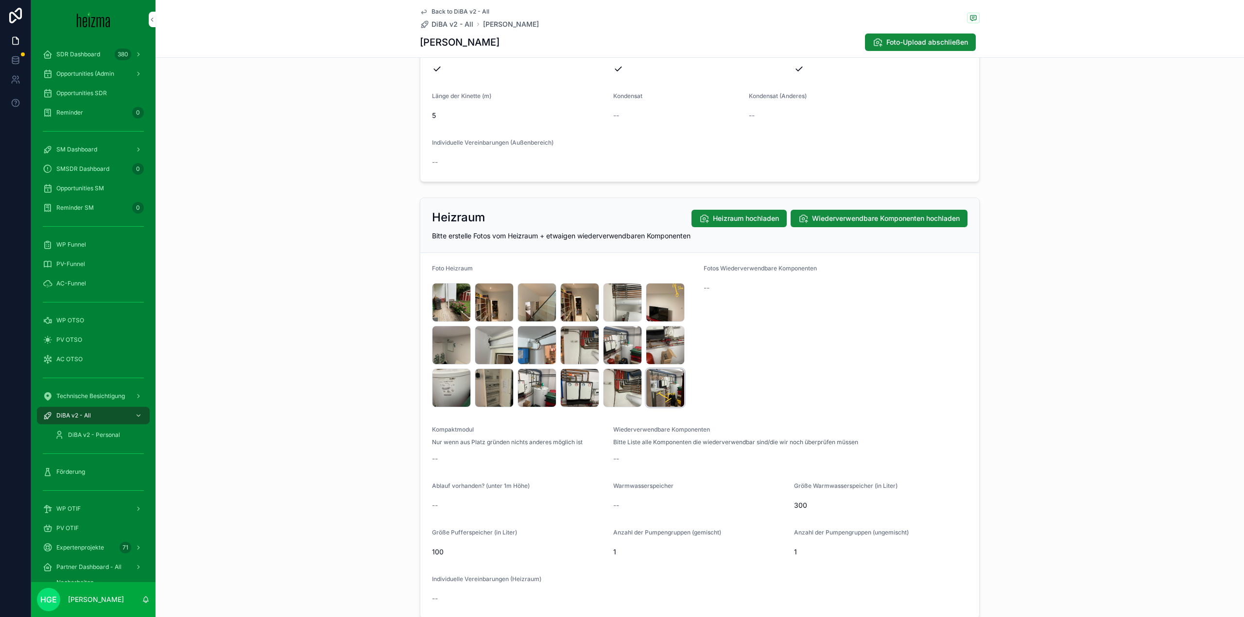
click at [662, 392] on div "IMG_4869 .jpeg" at bounding box center [665, 388] width 39 height 39
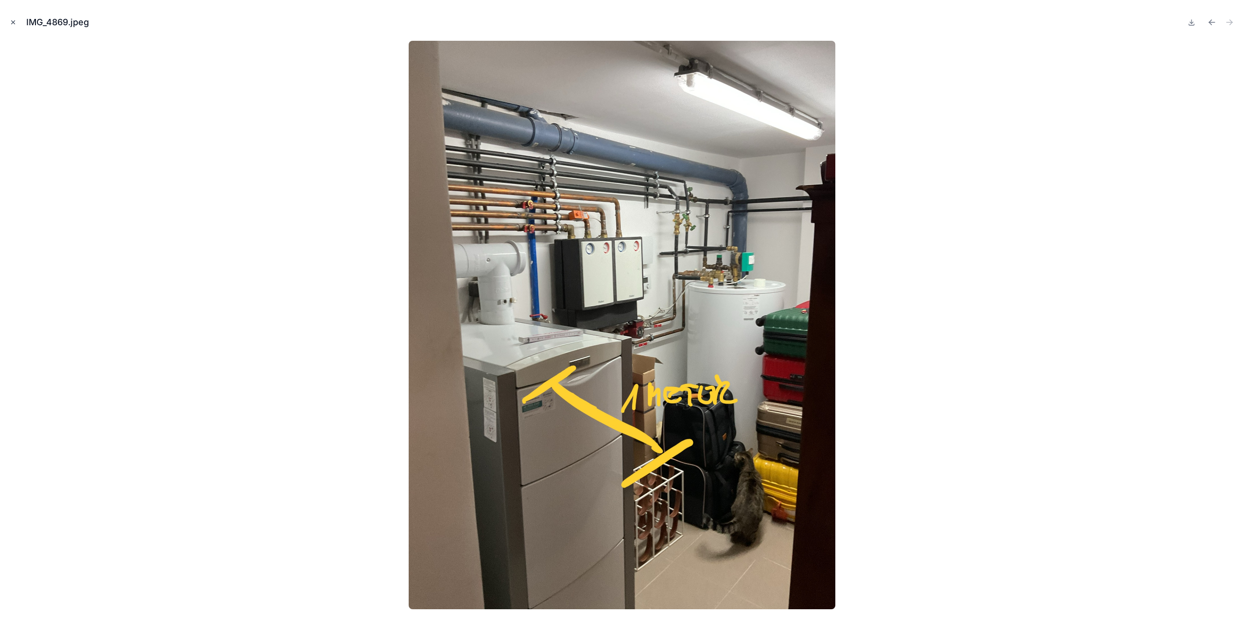
click at [12, 26] on button "Close modal" at bounding box center [13, 22] width 11 height 11
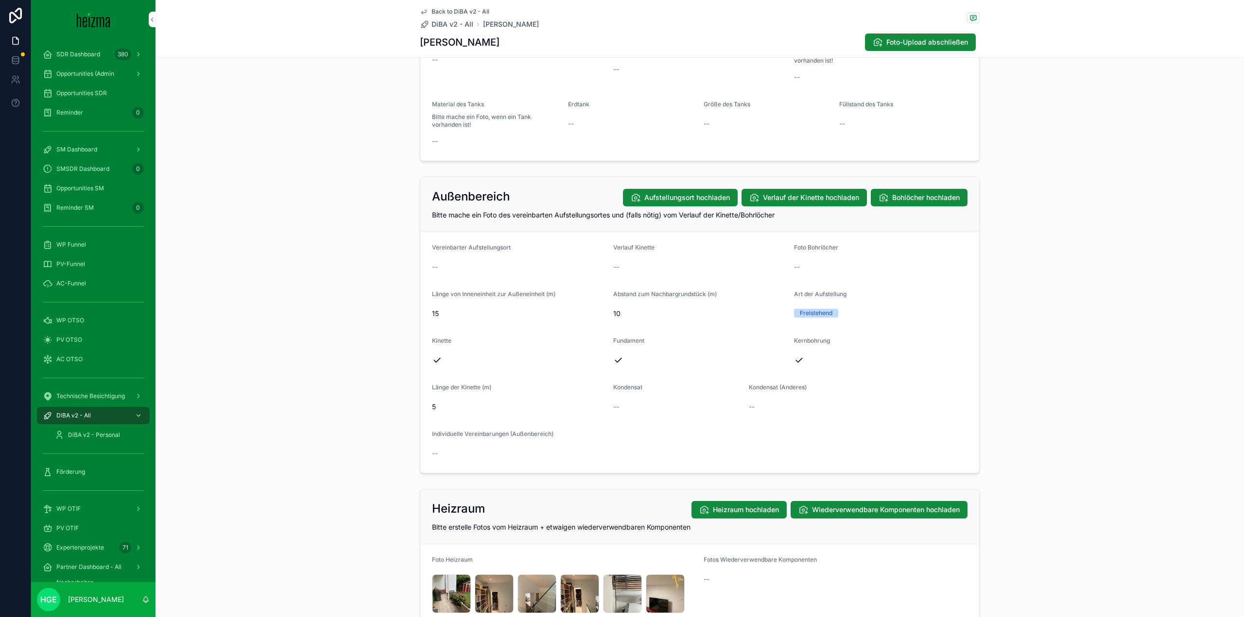
scroll to position [812, 0]
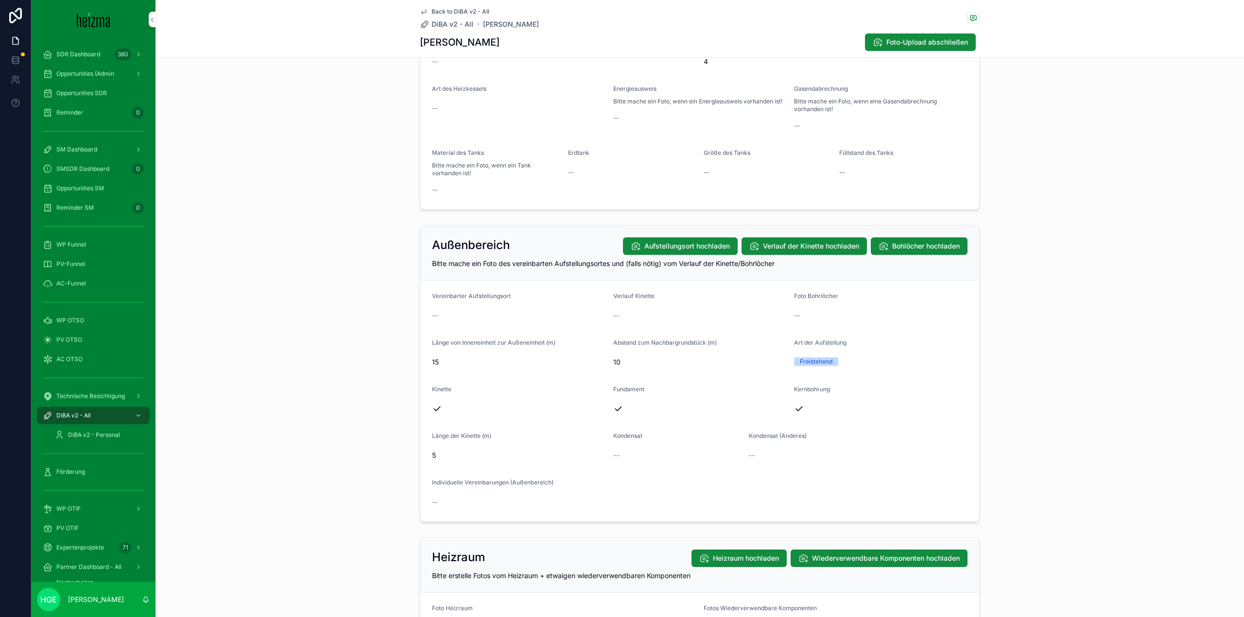
click at [76, 264] on span "PV-Funnel" at bounding box center [70, 264] width 29 height 8
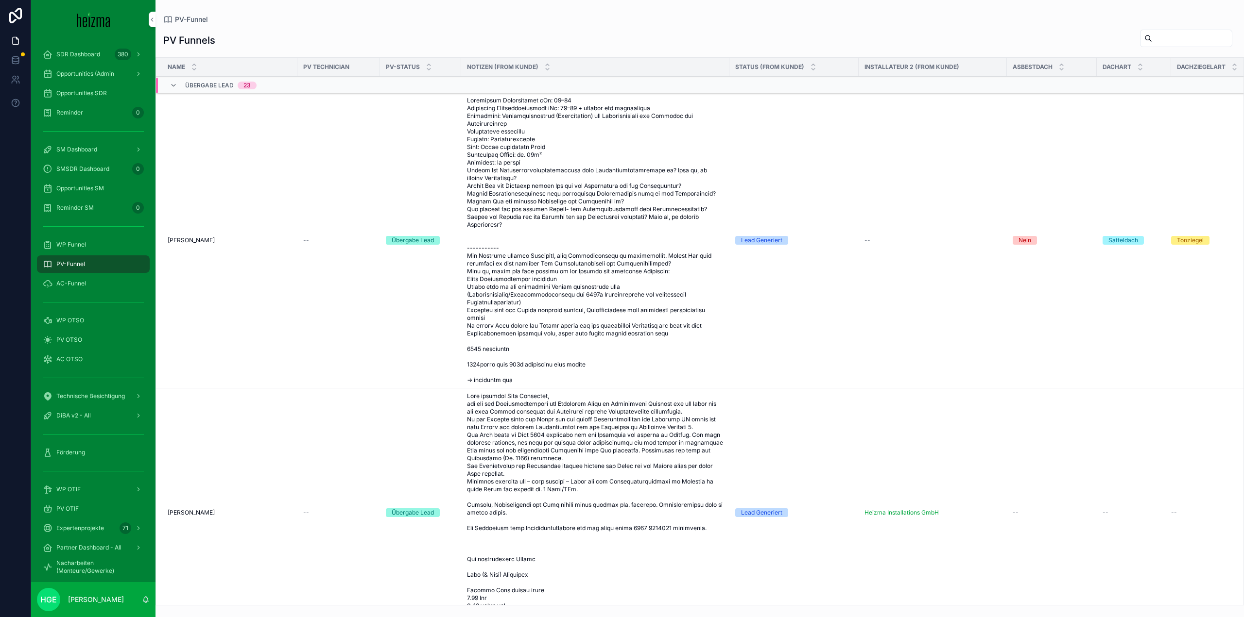
click at [1178, 41] on input "scrollable content" at bounding box center [1192, 39] width 80 height 14
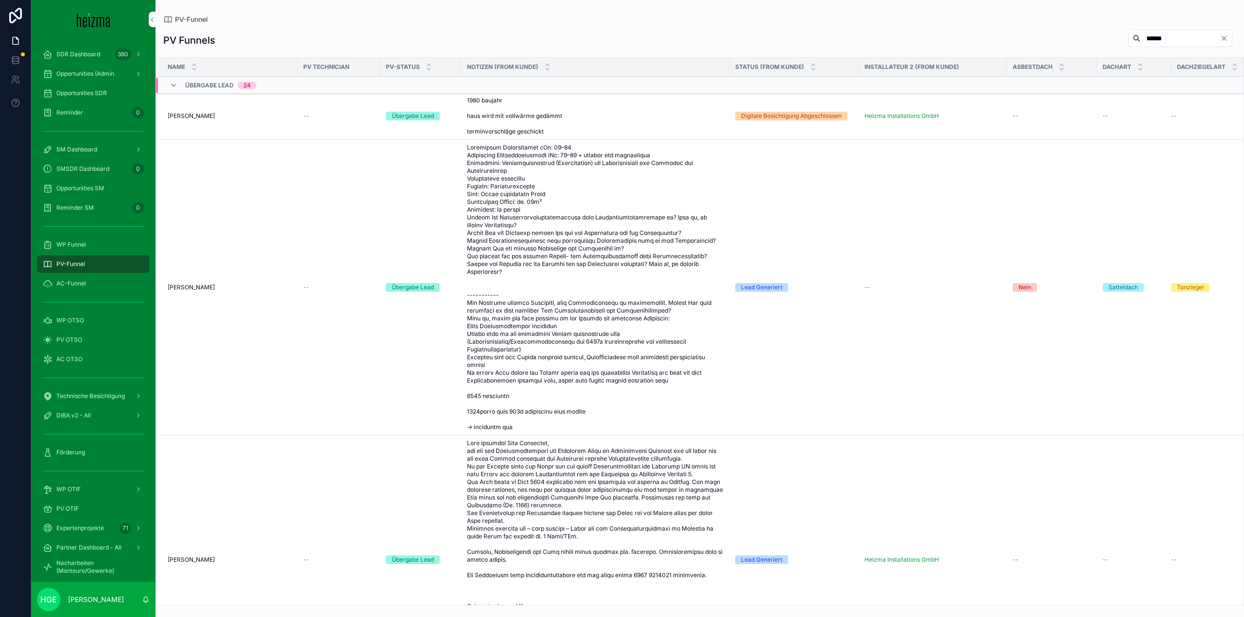
type input "******"
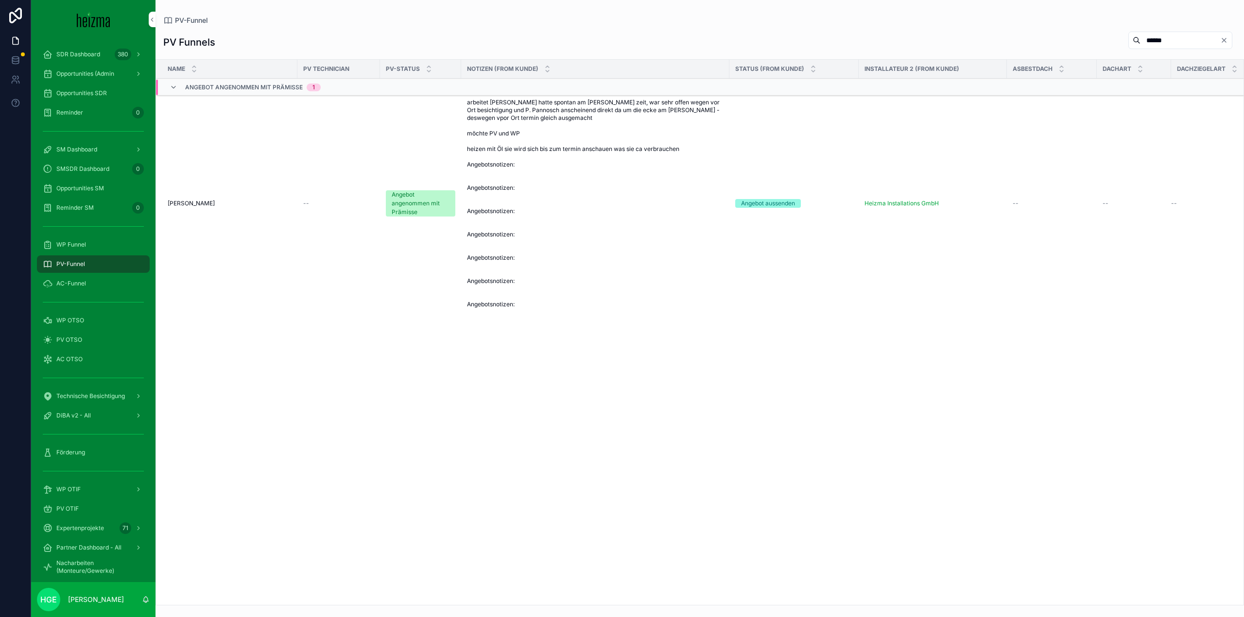
click at [195, 206] on span "Andrea Lorenz" at bounding box center [191, 204] width 47 height 8
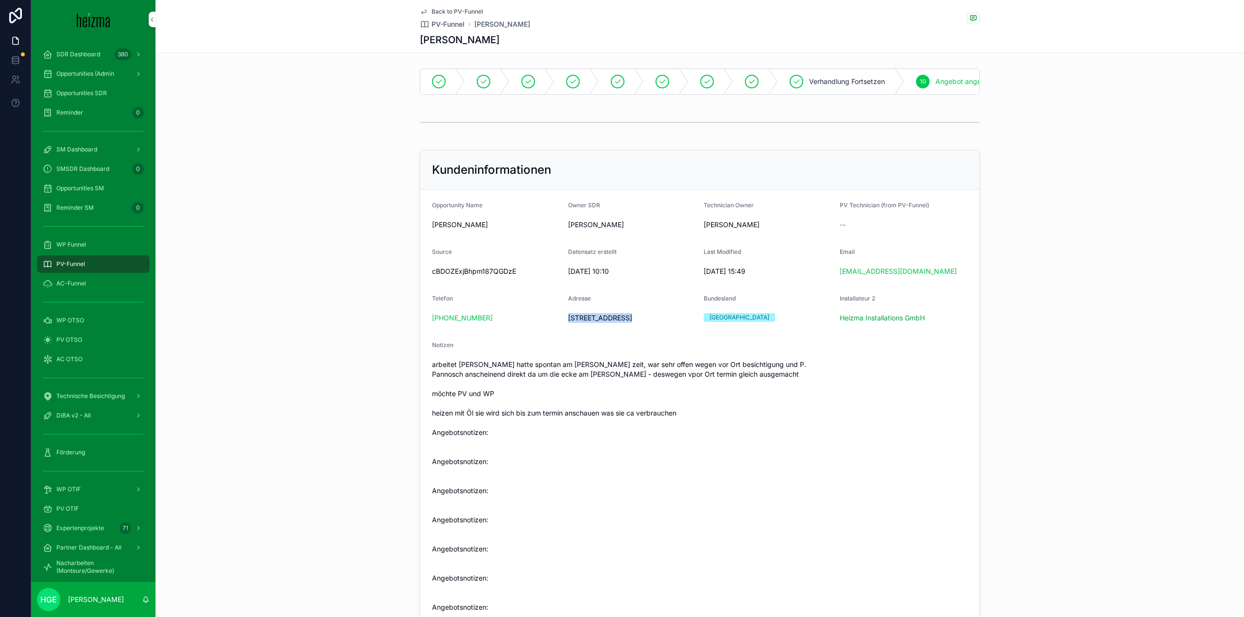
drag, startPoint x: 566, startPoint y: 326, endPoint x: 621, endPoint y: 327, distance: 55.4
click at [621, 323] on span "Paradisgasse 31A, 1190 Vienna, Austria" at bounding box center [632, 318] width 128 height 10
copy span "Paradisgasse 31A"
